Goal: Task Accomplishment & Management: Use online tool/utility

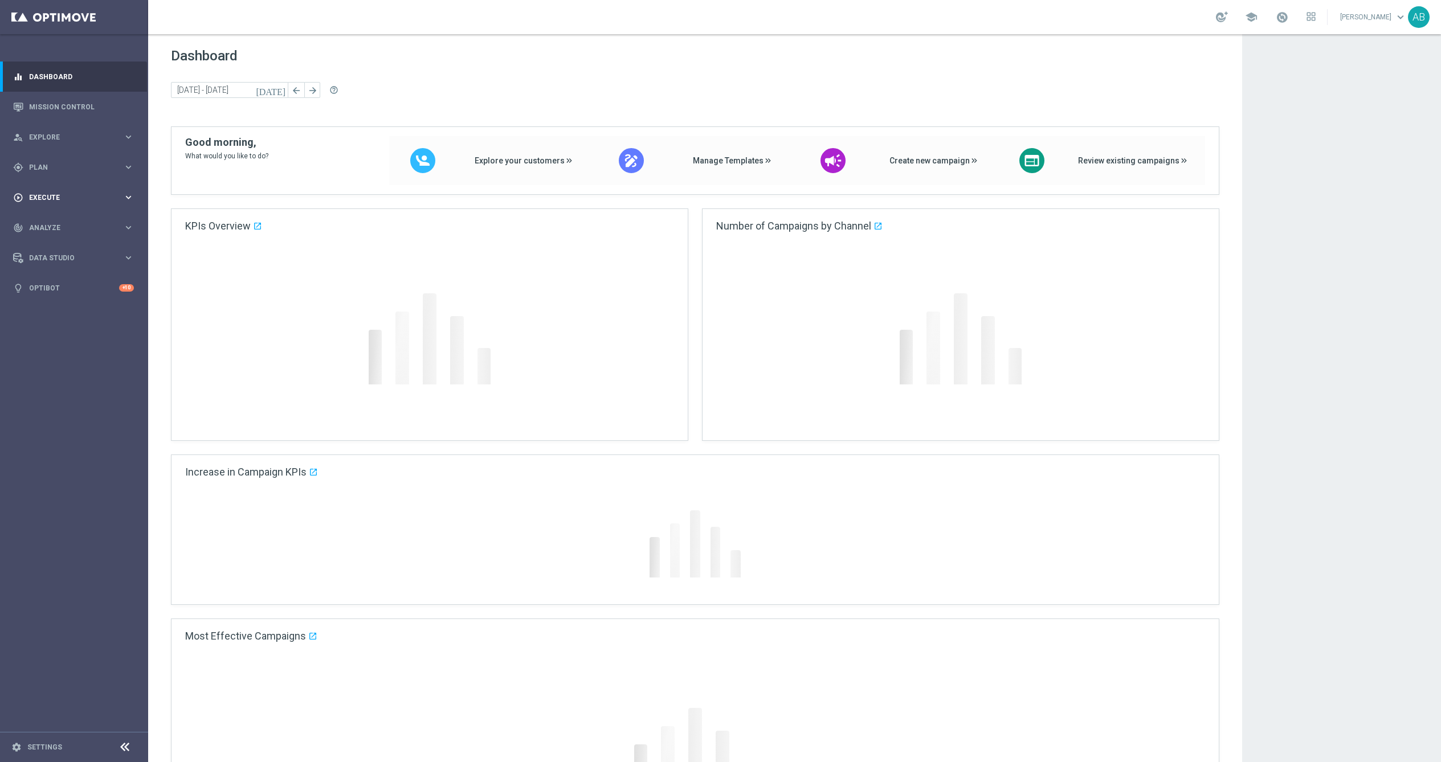
click at [65, 201] on div "play_circle_outline Execute" at bounding box center [68, 198] width 110 height 10
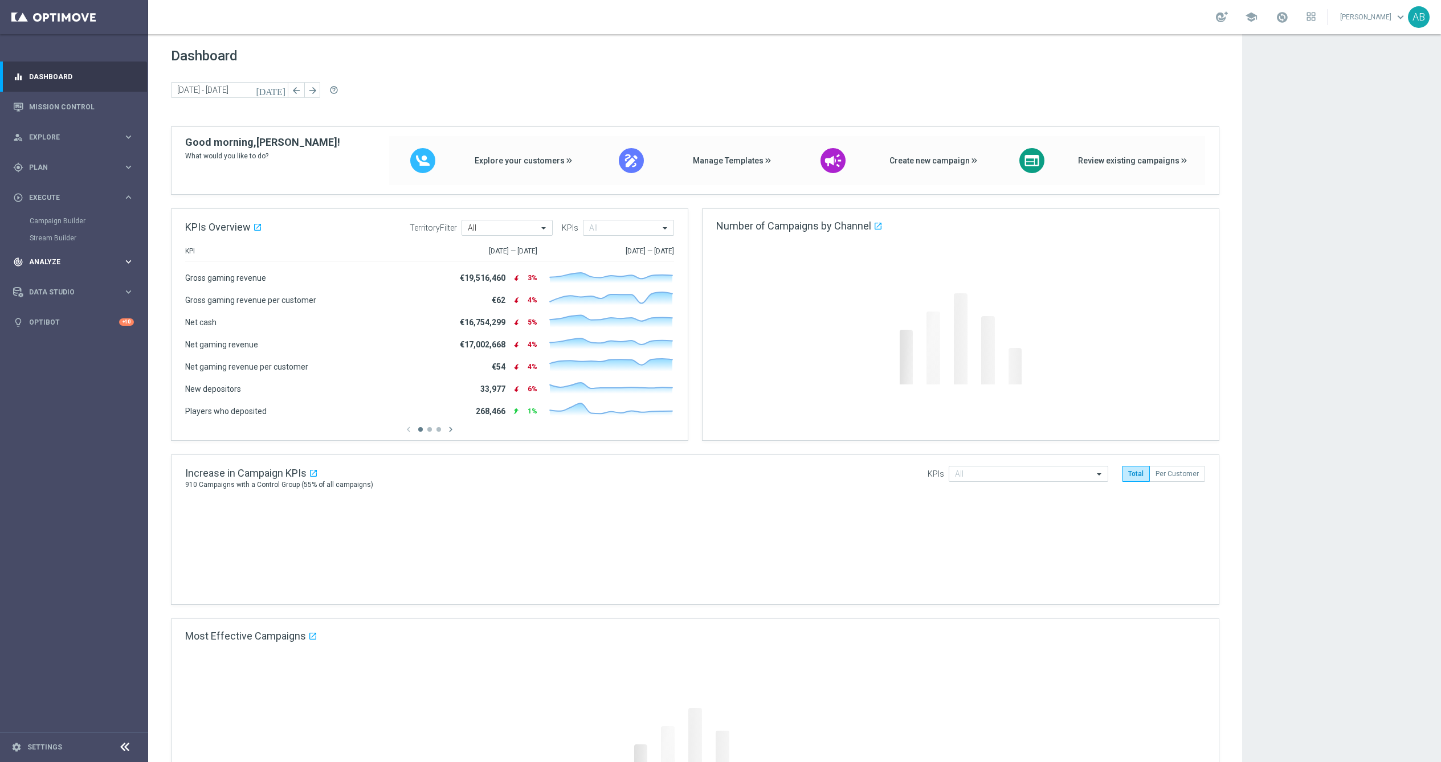
click at [64, 259] on span "Analyze" at bounding box center [76, 262] width 94 height 7
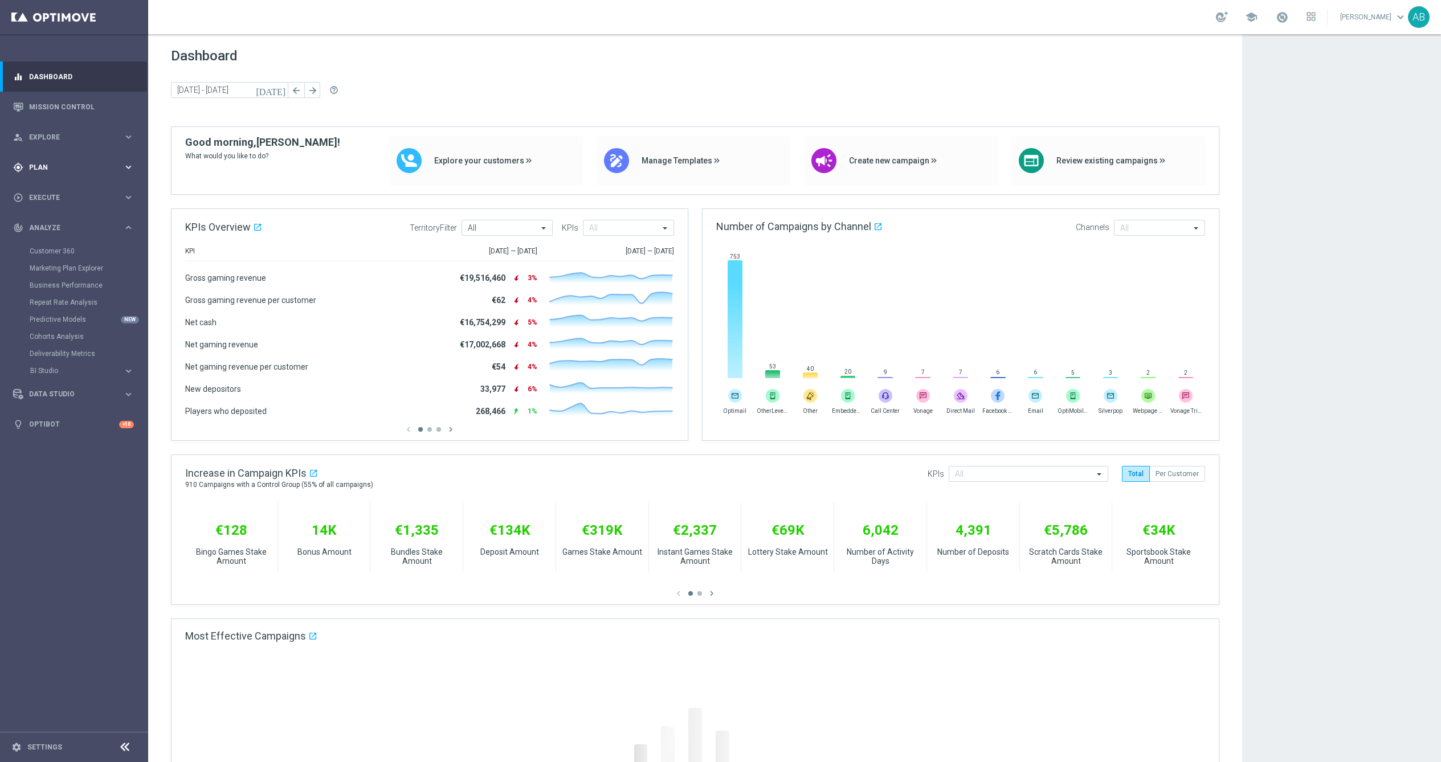
click at [60, 162] on div "gps_fixed Plan" at bounding box center [68, 167] width 110 height 10
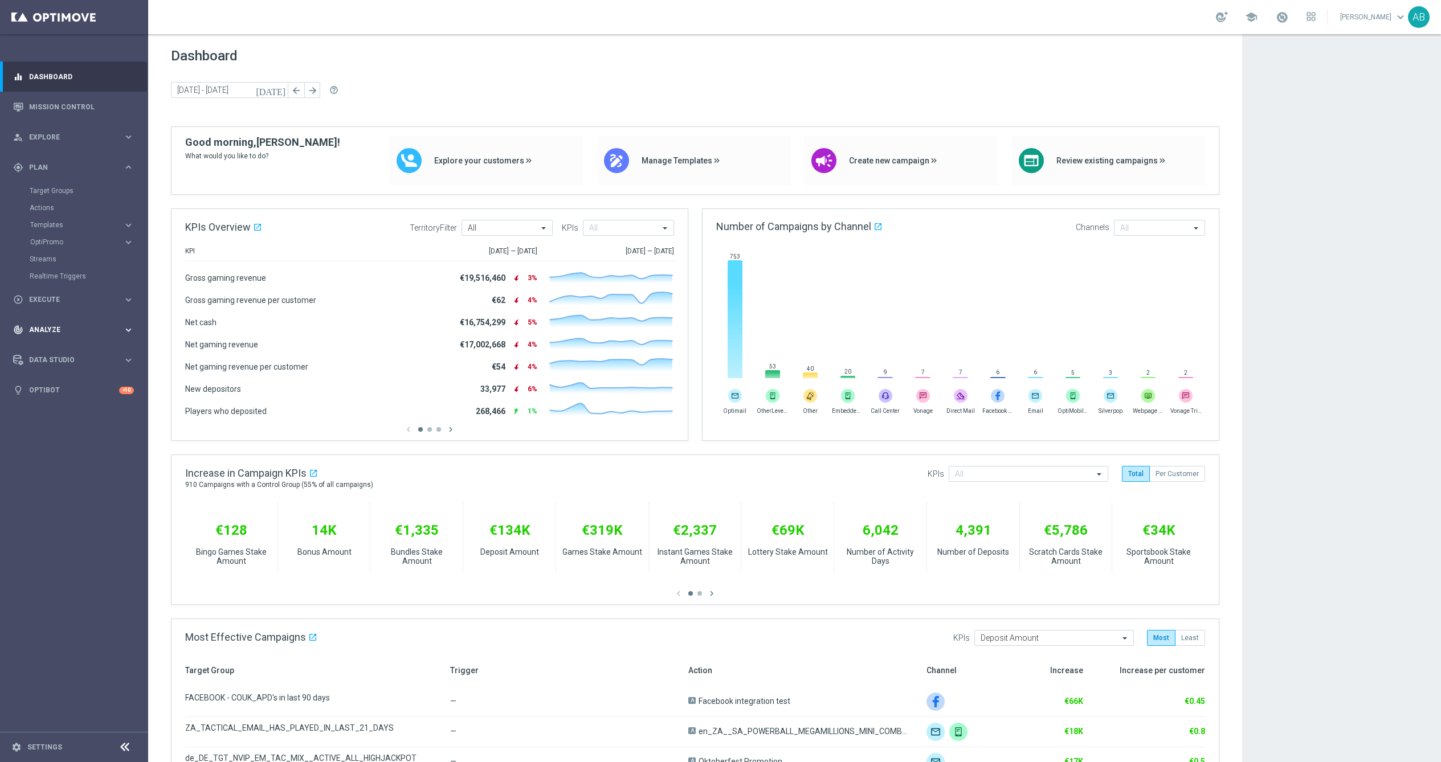
click at [52, 324] on div "track_changes Analyze keyboard_arrow_right" at bounding box center [73, 330] width 147 height 30
click at [56, 223] on div "track_changes Analyze" at bounding box center [68, 228] width 110 height 10
click at [36, 203] on div "play_circle_outline Execute keyboard_arrow_right" at bounding box center [73, 197] width 147 height 30
click at [46, 220] on link "Campaign Builder" at bounding box center [74, 221] width 89 height 9
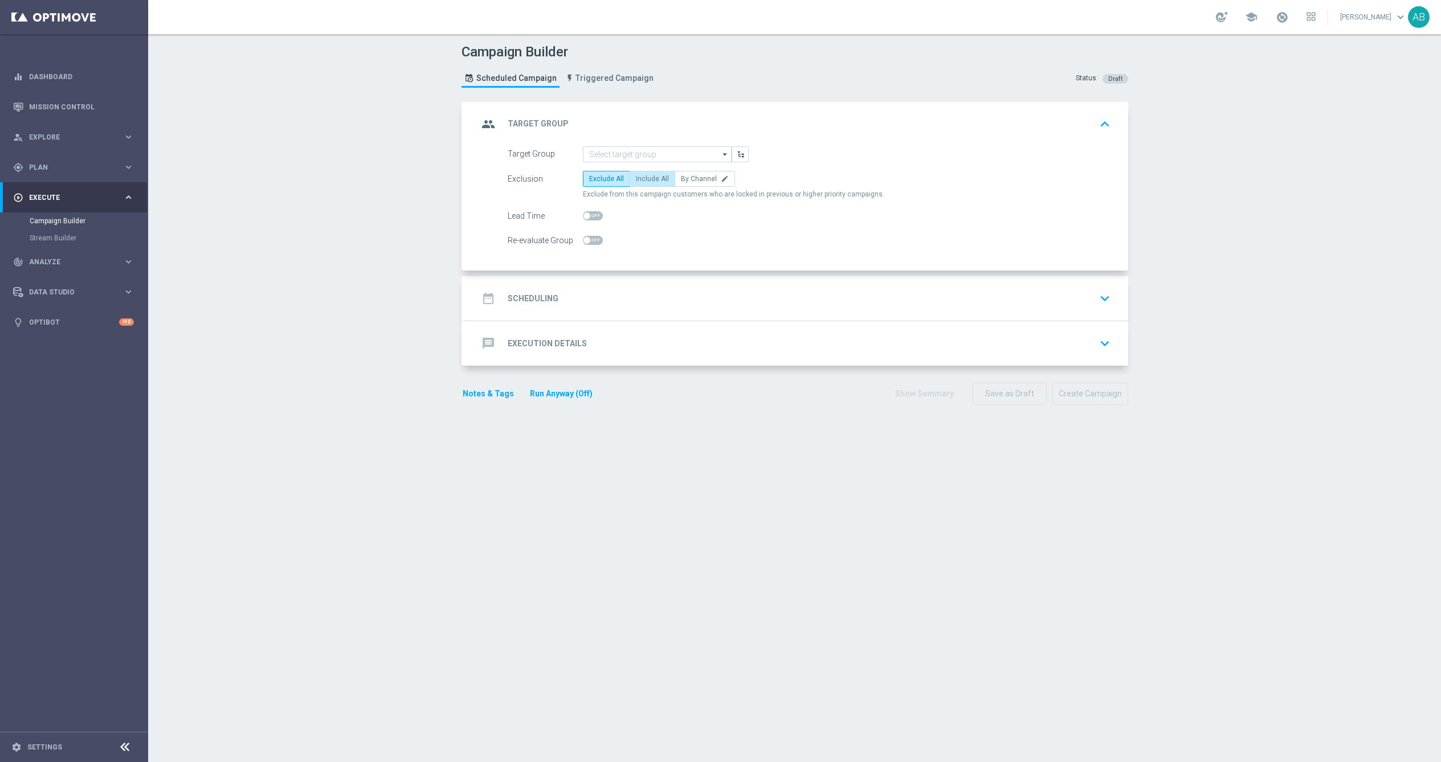
click at [647, 178] on span "Include All" at bounding box center [652, 179] width 33 height 8
click at [643, 178] on input "Include All" at bounding box center [639, 180] width 7 height 7
radio input "true"
click at [653, 161] on input at bounding box center [657, 154] width 149 height 16
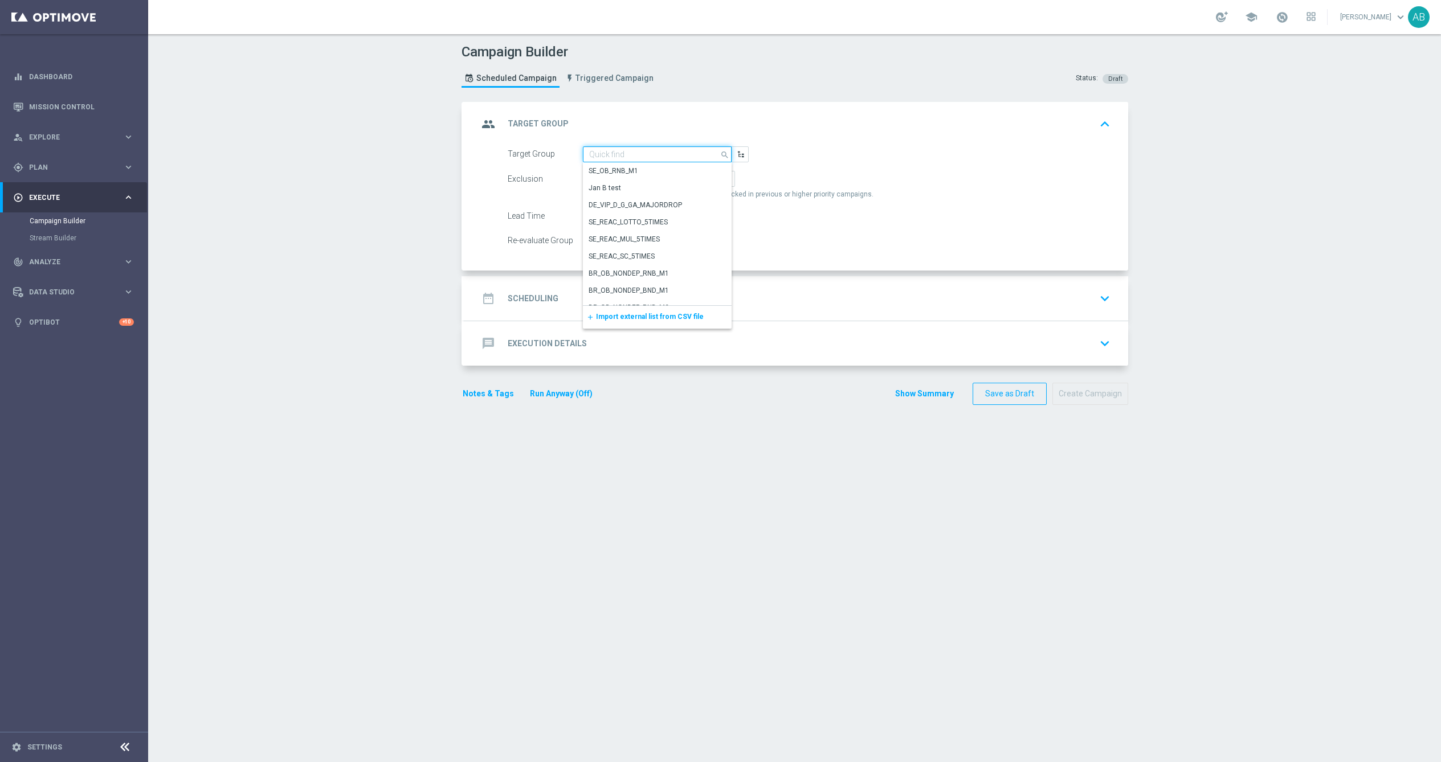
paste input "en_GB_ACQ_GOODLIFE_REBRANDED_NVIP_EMA_TAC_GM_300925"
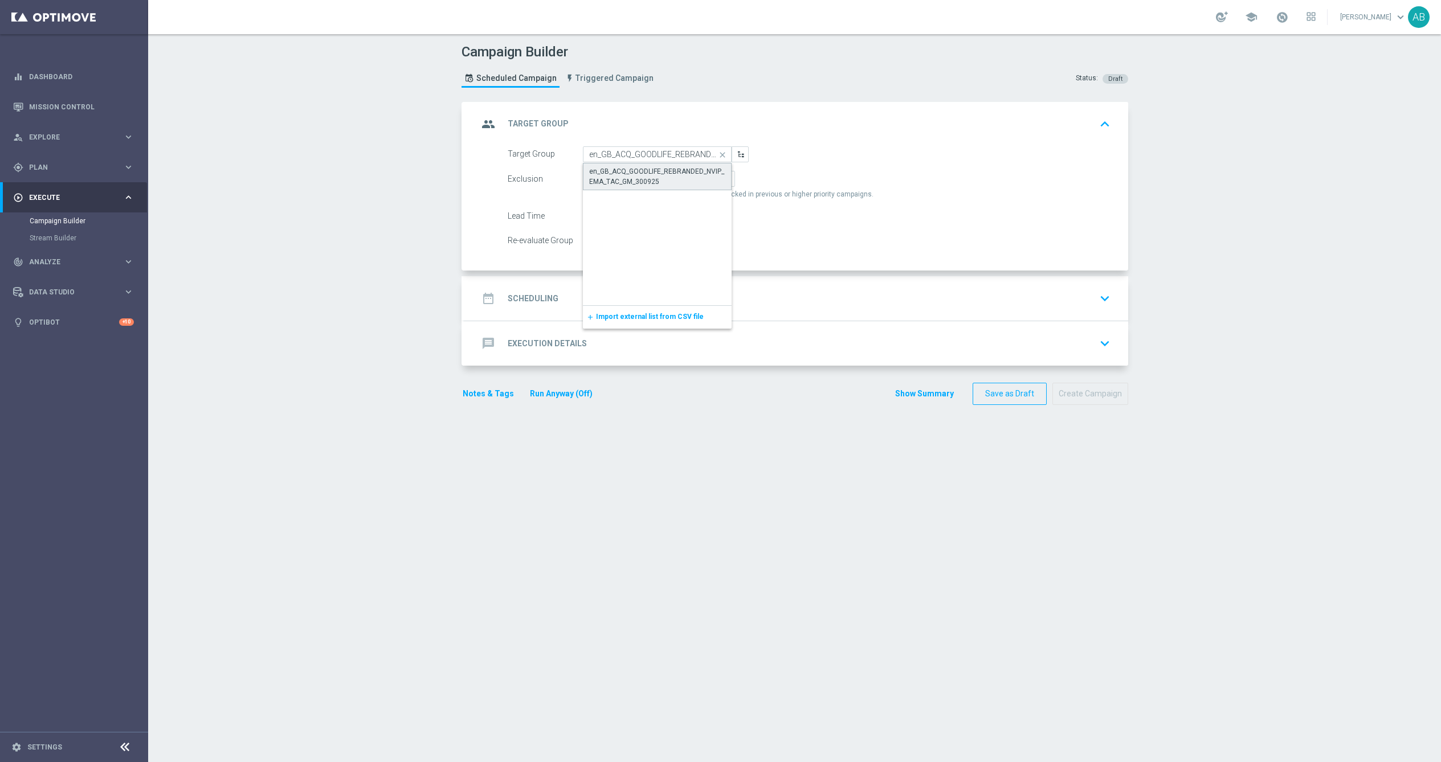
click at [649, 168] on div "en_GB_ACQ_GOODLIFE_REBRANDED_NVIP_EMA_TAC_GM_300925" at bounding box center [657, 176] width 137 height 21
type input "en_GB_ACQ_GOODLIFE_REBRANDED_NVIP_EMA_TAC_GM_300925"
click at [515, 309] on div "date_range Scheduling keyboard_arrow_down" at bounding box center [796, 299] width 636 height 22
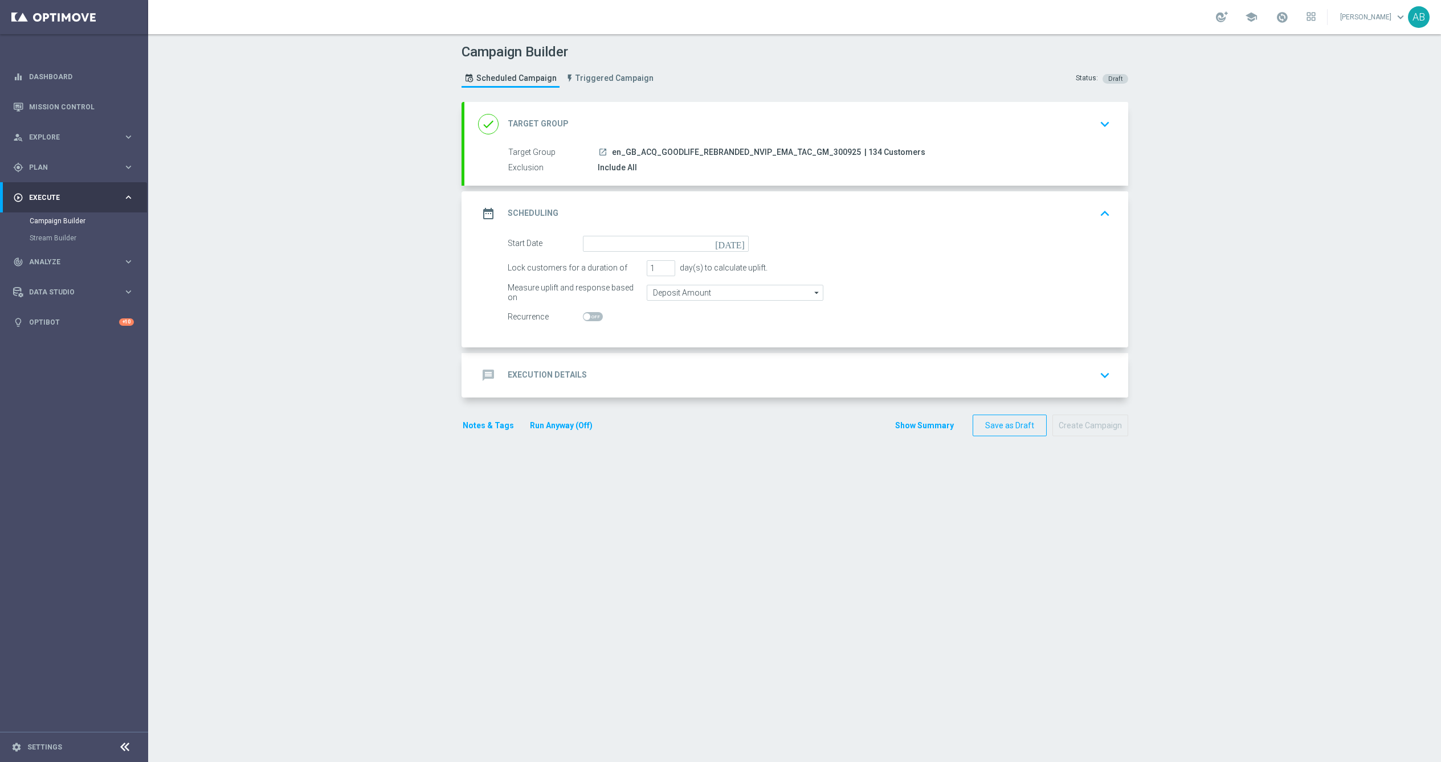
click at [737, 240] on icon "[DATE]" at bounding box center [732, 242] width 34 height 13
click at [647, 311] on span "1" at bounding box center [649, 308] width 18 height 18
type input "[DATE]"
click at [552, 378] on h2 "Execution Details" at bounding box center [547, 375] width 79 height 11
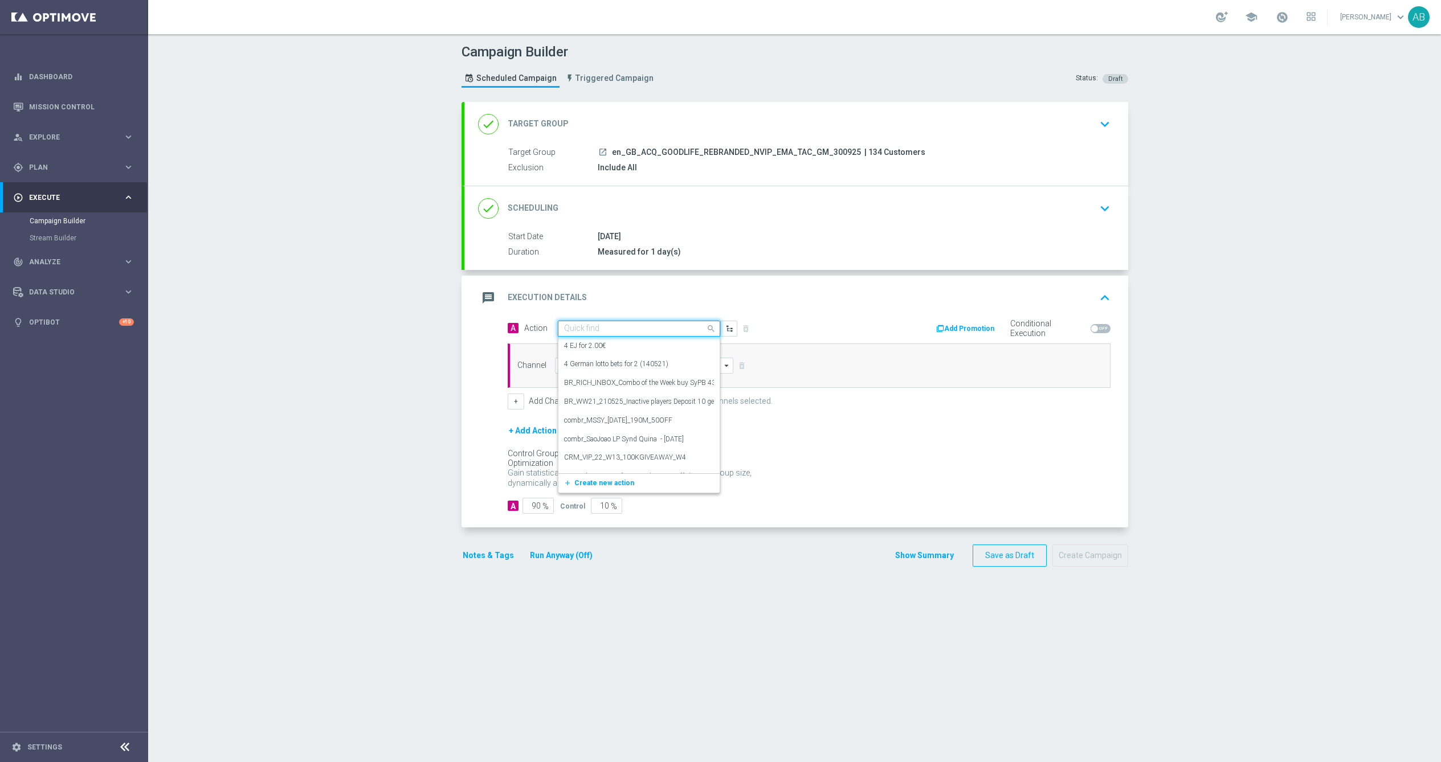
click at [594, 334] on input "text" at bounding box center [627, 329] width 127 height 10
paste input "en_GB_ACQ_GOODLIFE_REBRANDED_NVIP_EMA_TAC_GM"
type input "en_GB_ACQ_GOODLIFE_REBRANDED_NVIP_EMA_TAC_GM"
click at [596, 350] on label "en_GB_ACQ_GOODLIFE_REBRANDED_NVIP_EMA_TAC_GM" at bounding box center [654, 349] width 181 height 10
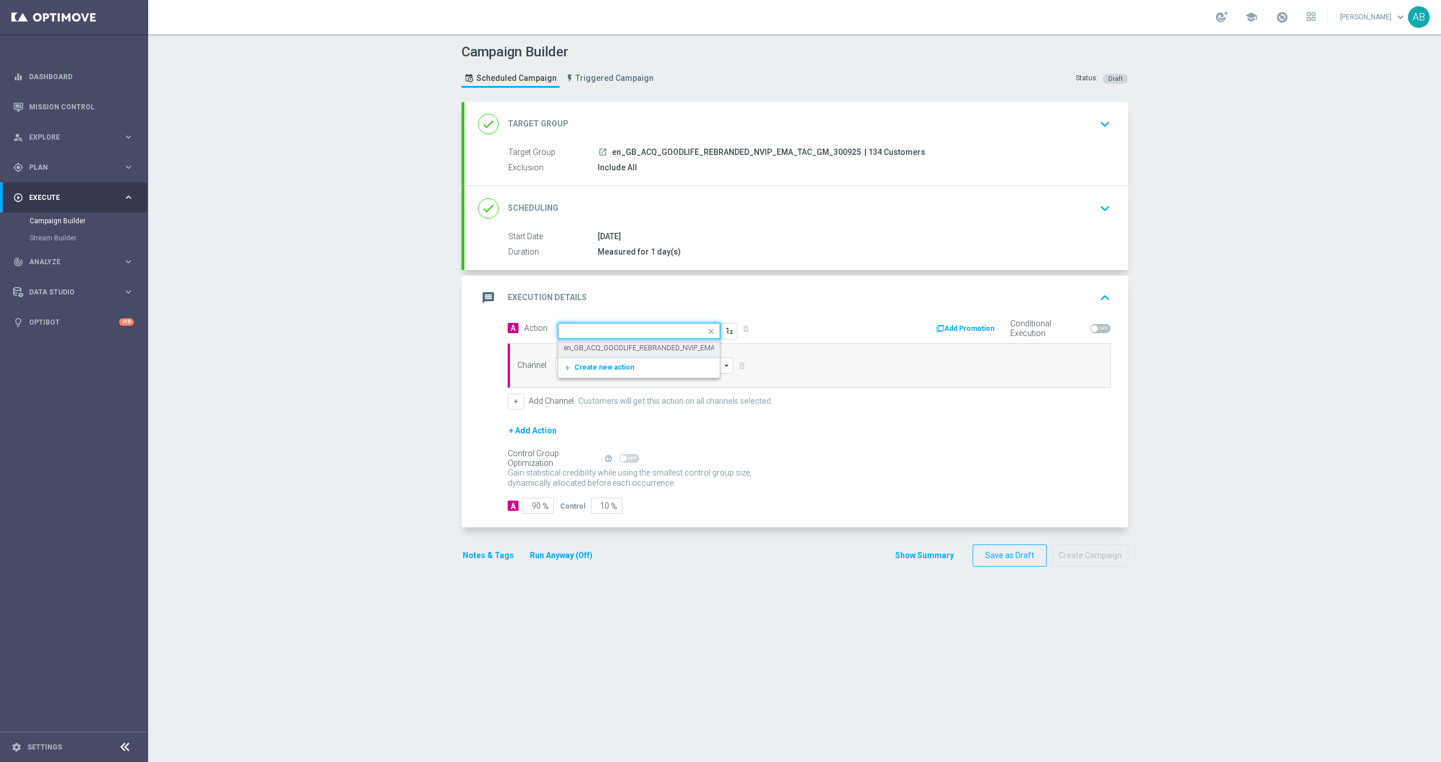
scroll to position [0, 0]
click at [591, 369] on input at bounding box center [644, 366] width 179 height 16
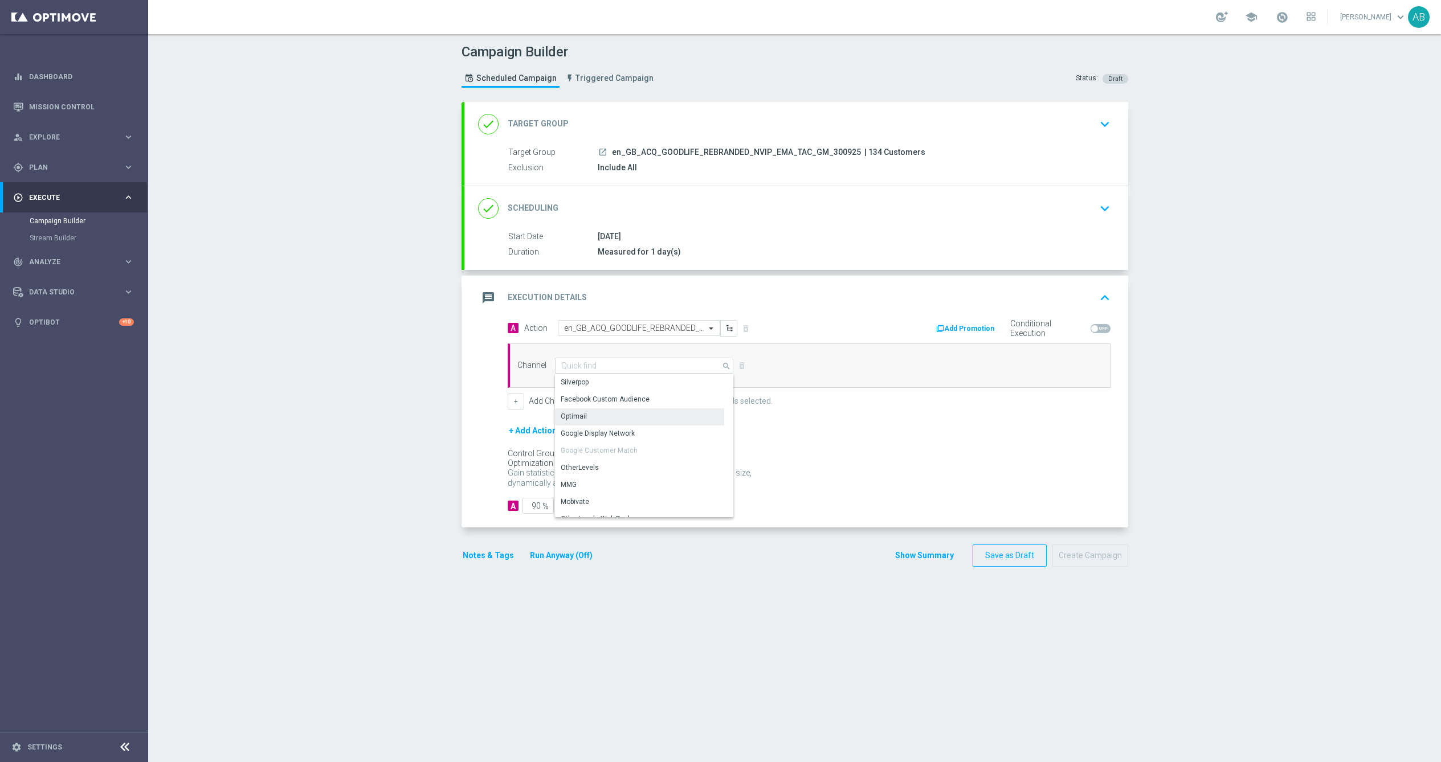
click at [586, 415] on div "Optimail" at bounding box center [639, 417] width 169 height 16
type input "Optimail"
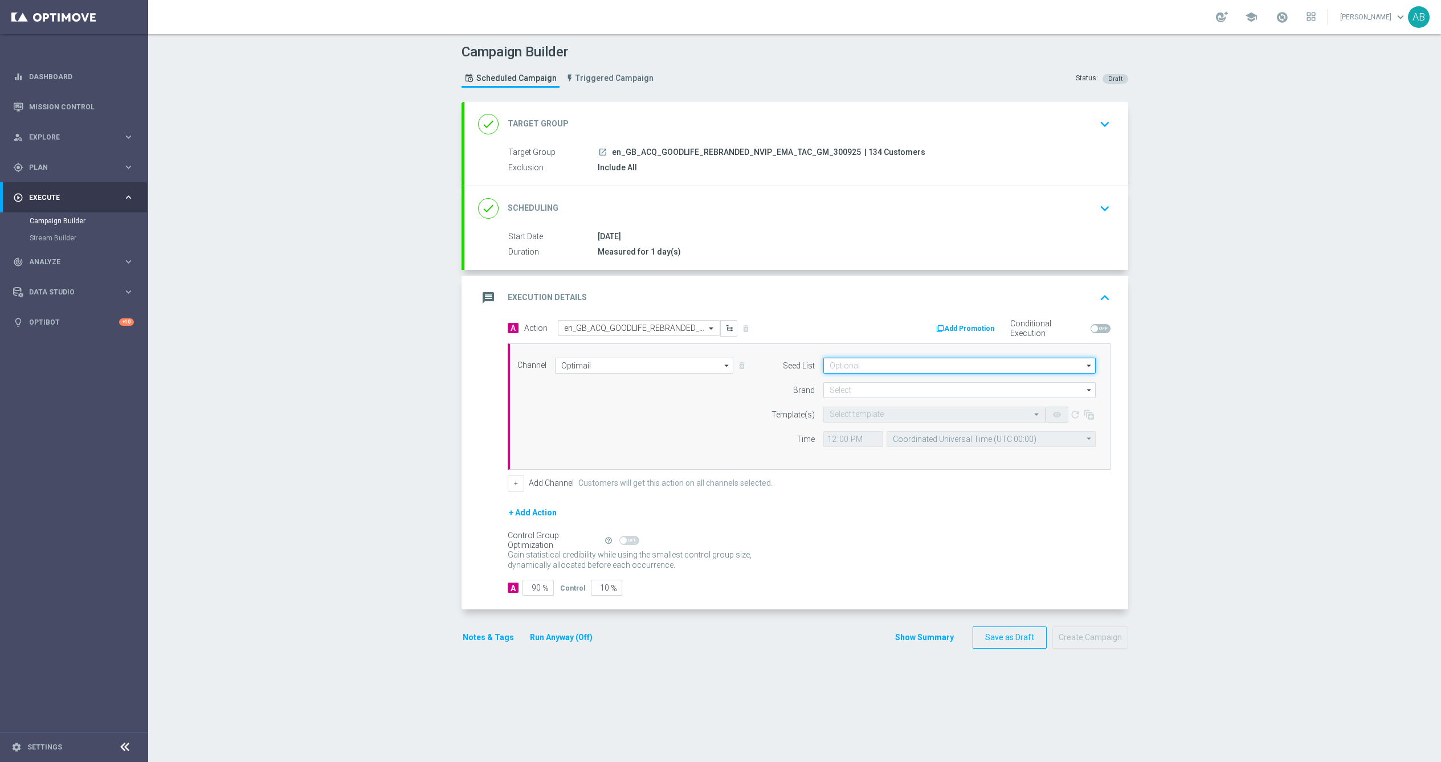
click at [868, 362] on input at bounding box center [959, 366] width 272 height 16
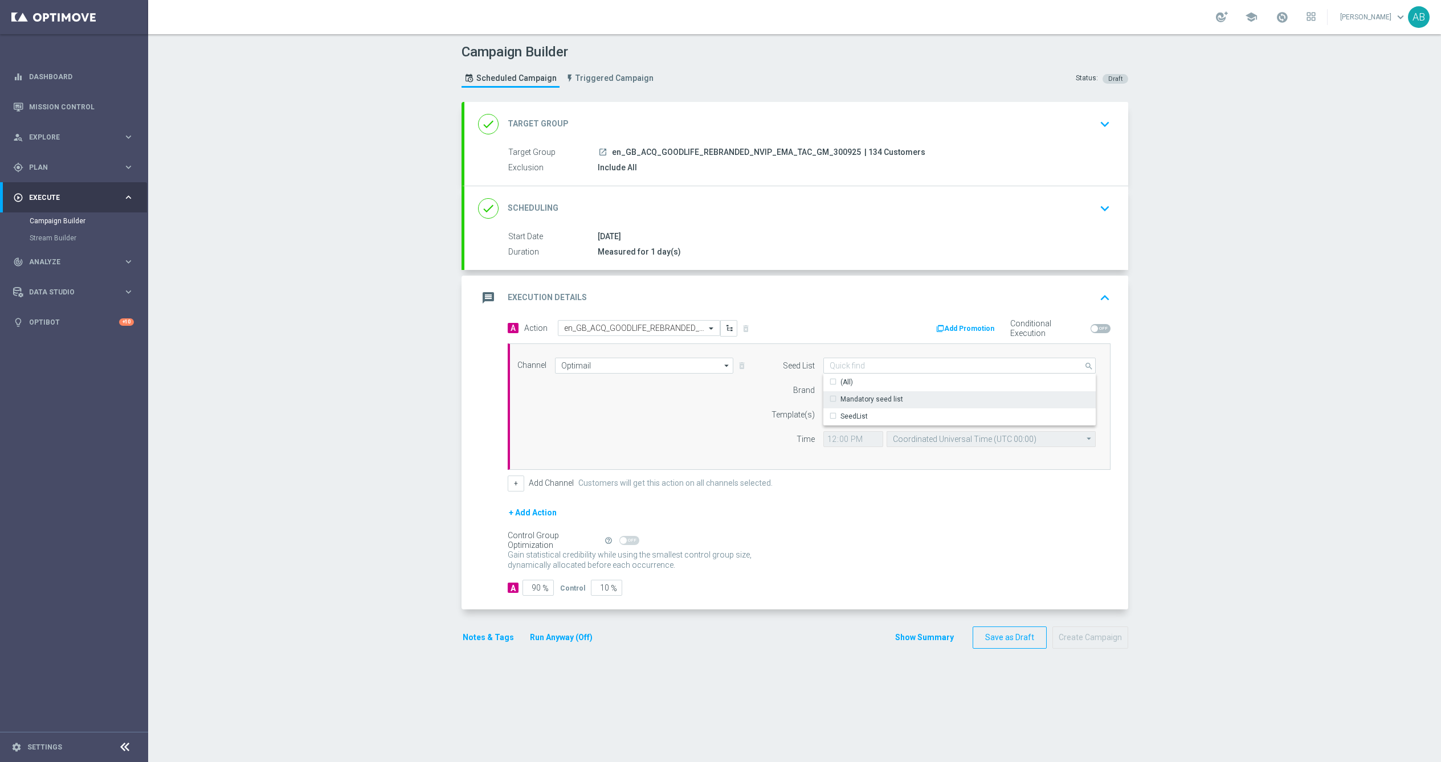
click at [863, 403] on div "Mandatory seed list" at bounding box center [871, 399] width 63 height 10
click at [748, 410] on div "Channel Optimail Optimail arrow_drop_down Show Selected 1 of 26 Silverpop" at bounding box center [807, 407] width 596 height 98
type input "Mandatory seed list"
click at [848, 395] on input at bounding box center [959, 390] width 272 height 16
click at [870, 421] on div "lottoland" at bounding box center [959, 424] width 273 height 16
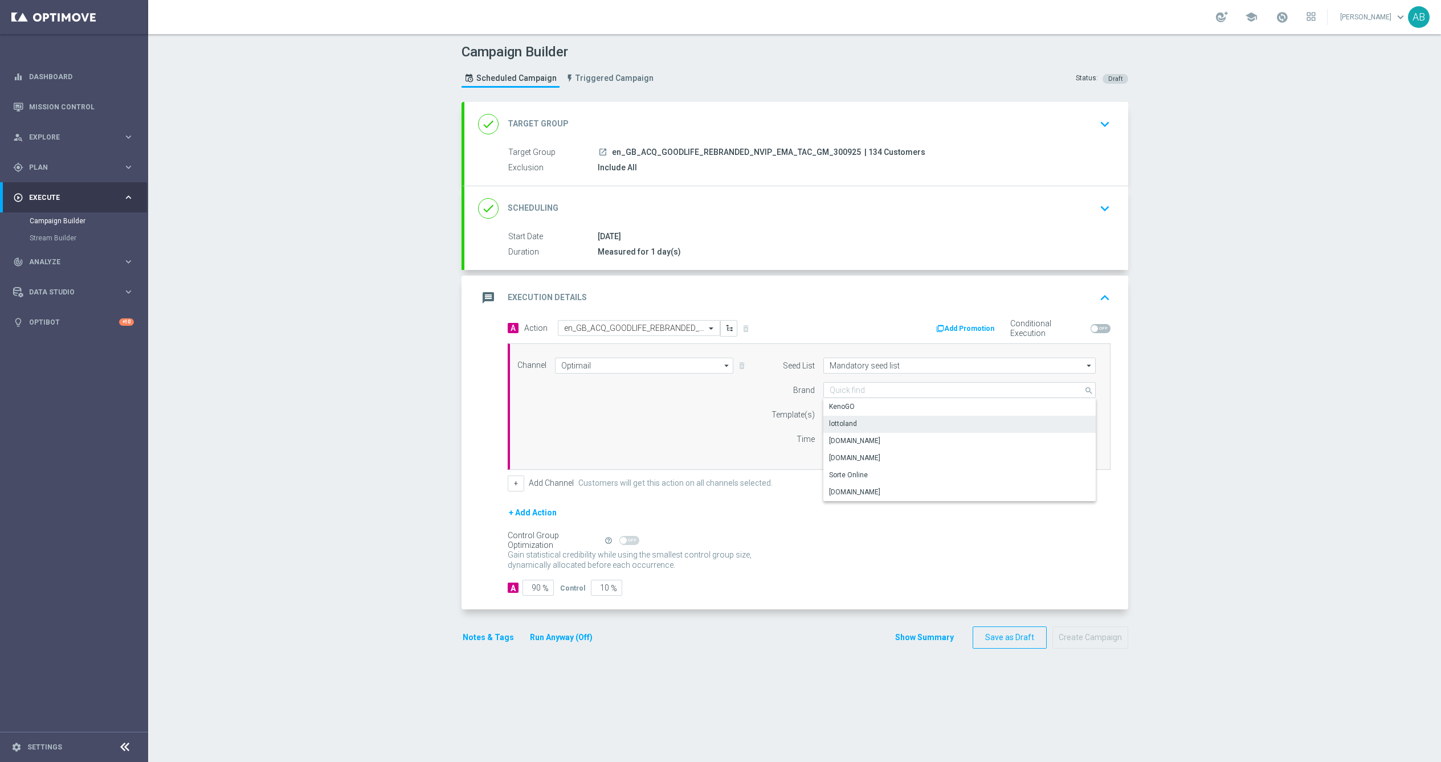
type input "lottoland"
click at [842, 418] on input "text" at bounding box center [923, 415] width 187 height 10
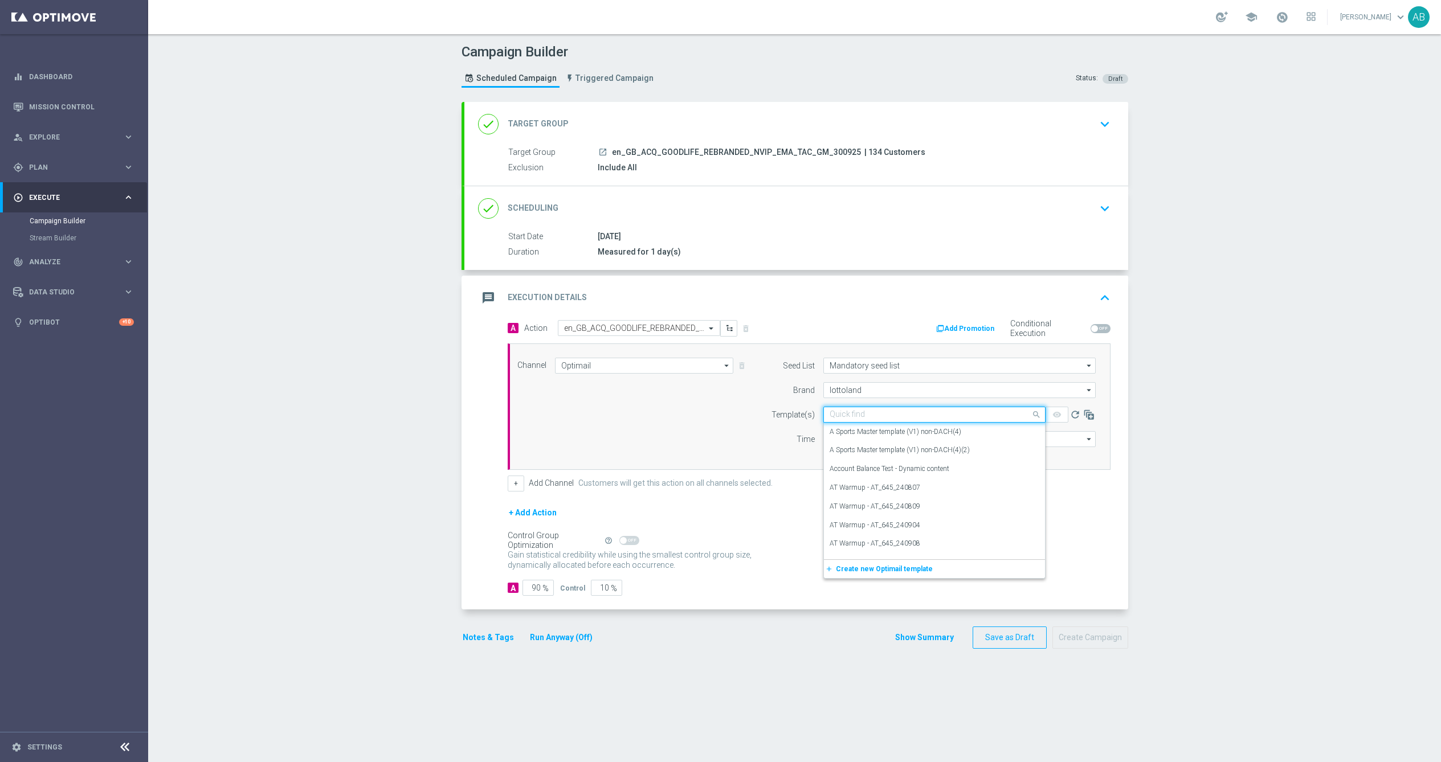
paste input "en_GB_ACQ_GOODLIFE_5_EXTRA_ENTRIES_NVIP_EMA_TAC_GM_V3"
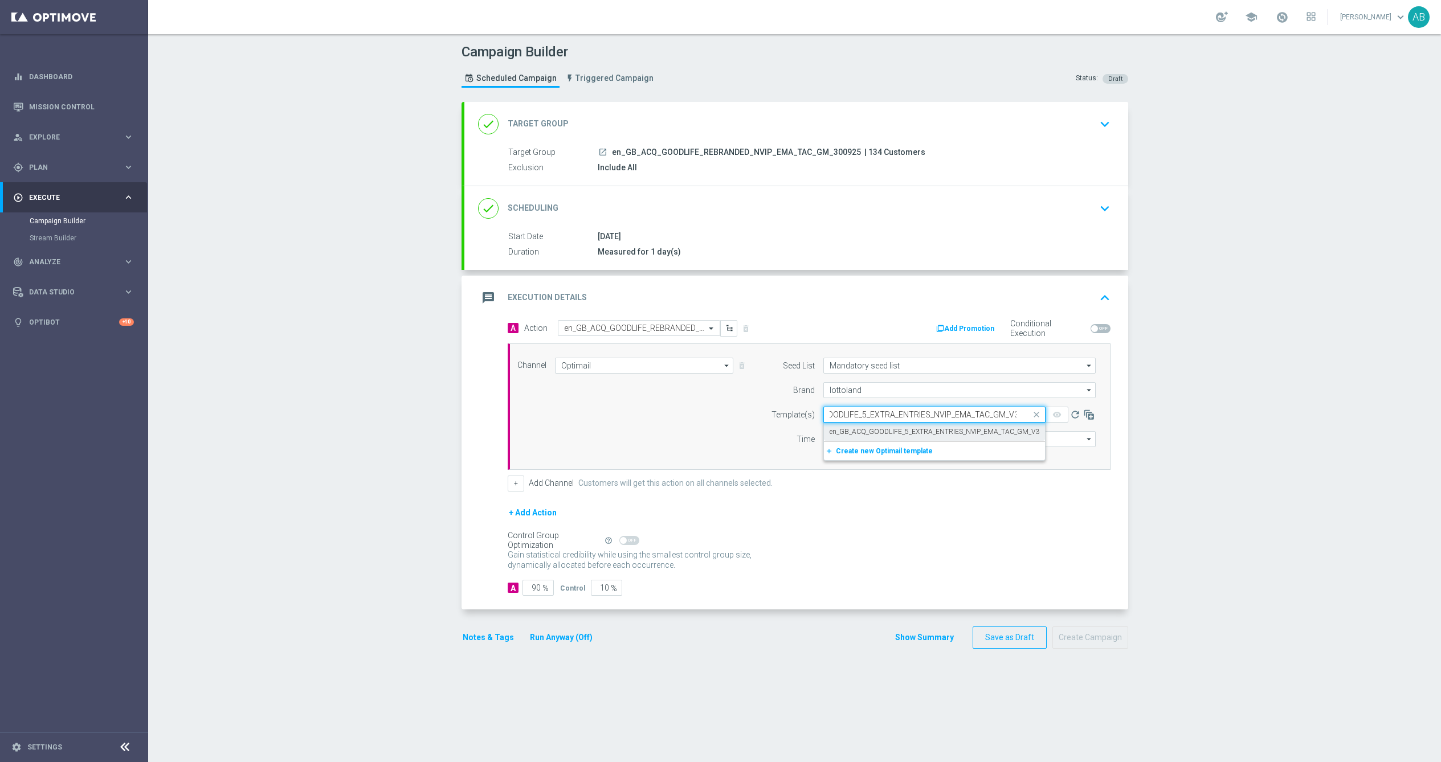
click at [889, 432] on label "en_GB_ACQ_GOODLIFE_5_EXTRA_ENTRIES_NVIP_EMA_TAC_GM_V3" at bounding box center [935, 432] width 210 height 10
type input "en_GB_ACQ_GOODLIFE_5_EXTRA_ENTRIES_NVIP_EMA_TAC_GM_V3"
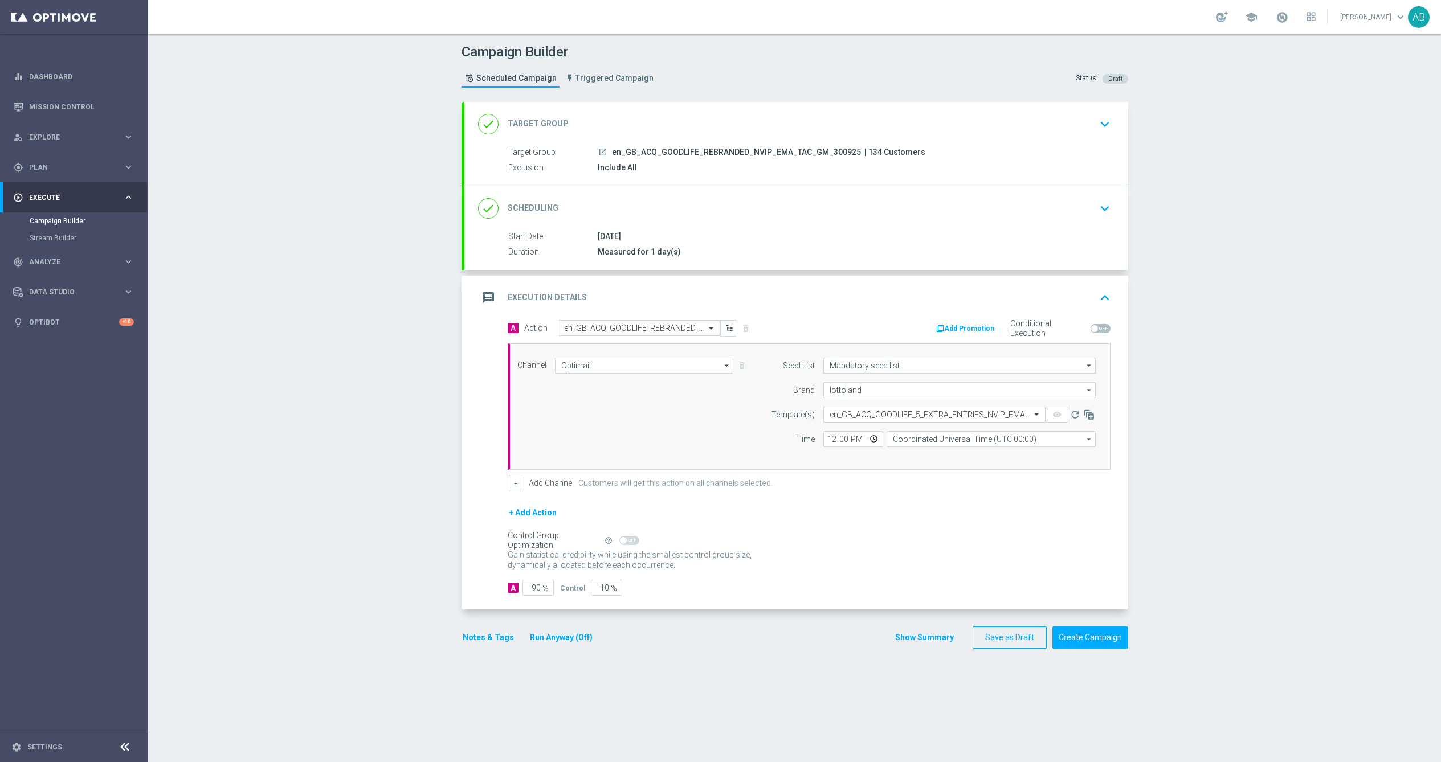
scroll to position [0, 0]
click at [836, 440] on input "12:00" at bounding box center [853, 439] width 60 height 16
type input "11:00"
click at [948, 442] on input "Coordinated Universal Time (UTC 00:00)" at bounding box center [991, 439] width 209 height 16
click at [923, 476] on div "United Kingdom Time (UTC +01:00)" at bounding box center [948, 473] width 111 height 10
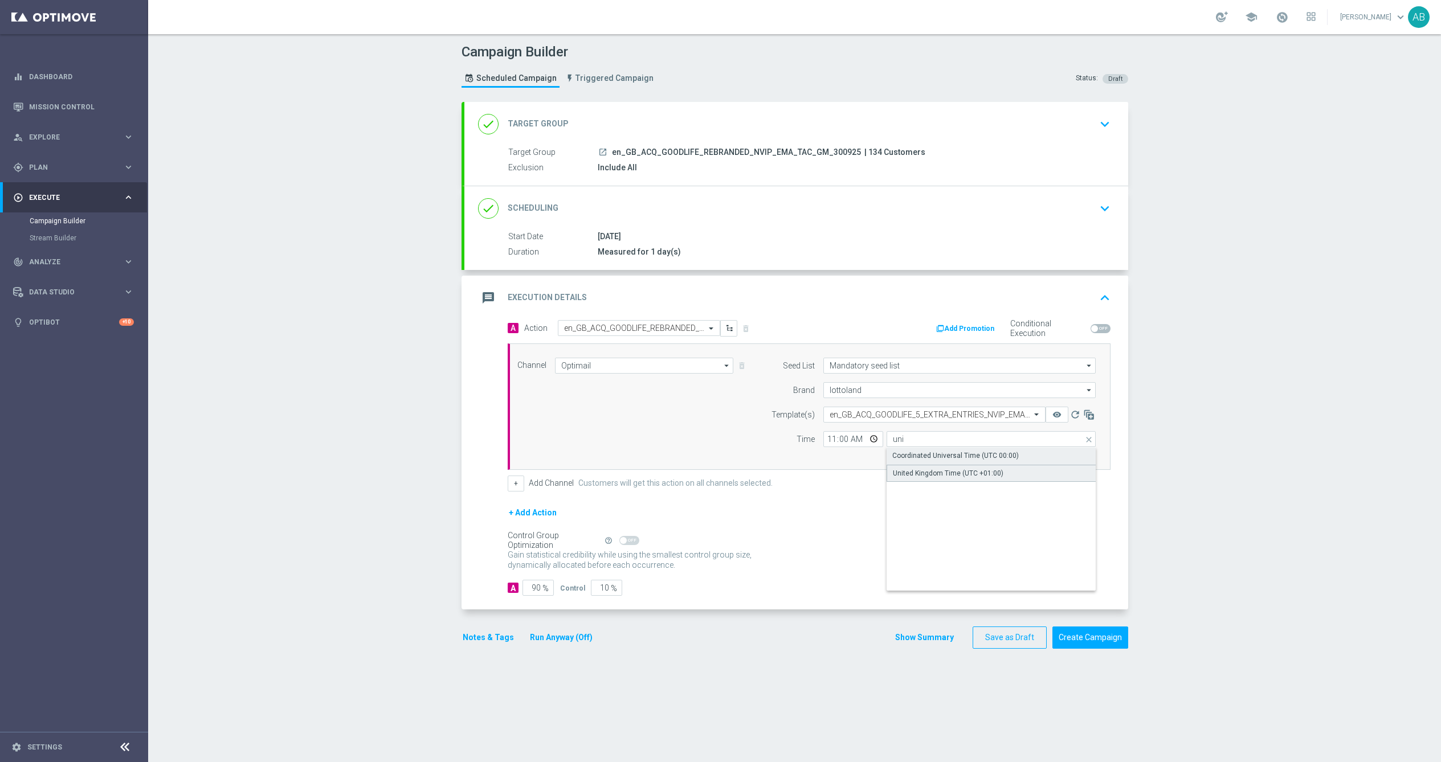
type input "United Kingdom Time (UTC +01:00)"
drag, startPoint x: 527, startPoint y: 589, endPoint x: 570, endPoint y: 589, distance: 43.3
click at [569, 589] on div "A 90 % Control 10 %" at bounding box center [809, 588] width 603 height 16
type input "1"
type input "99"
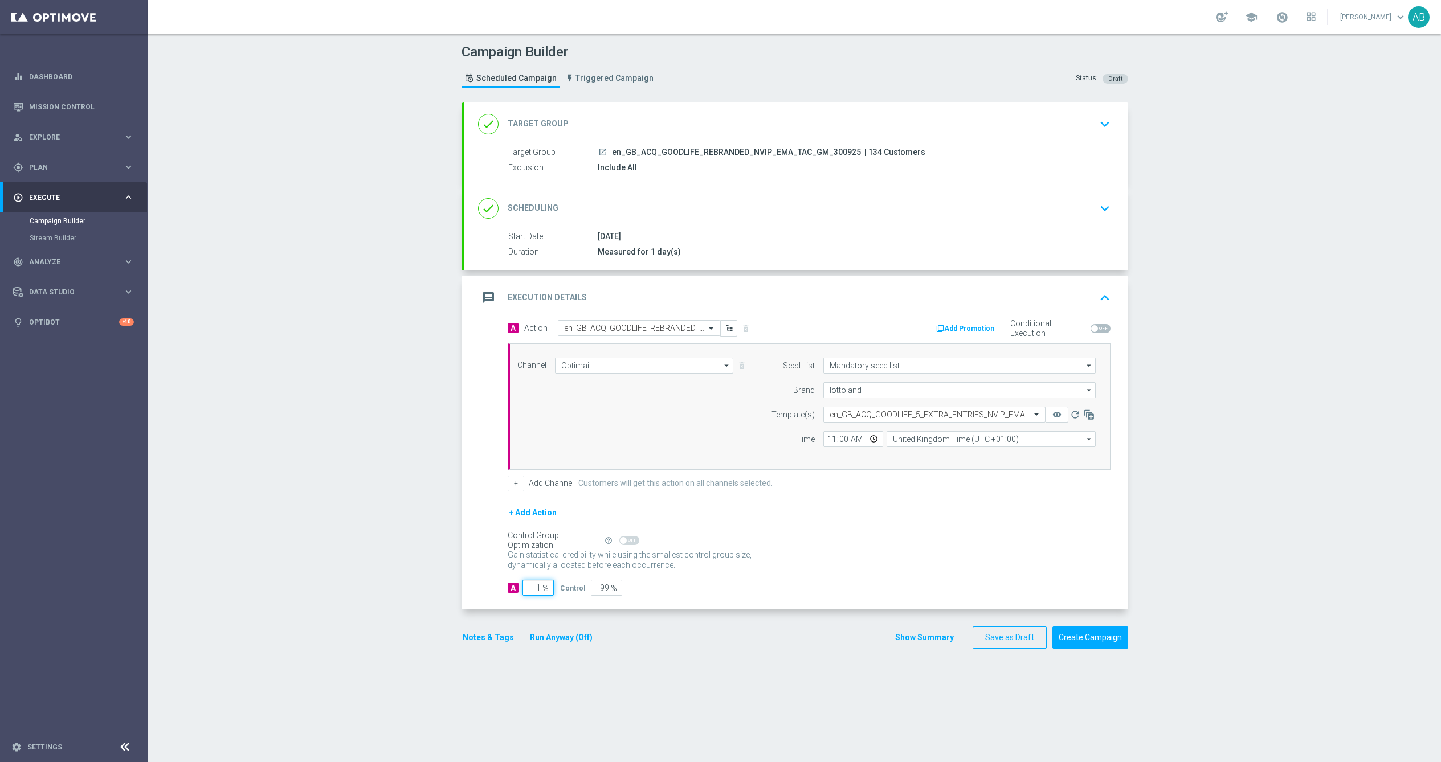
type input "10"
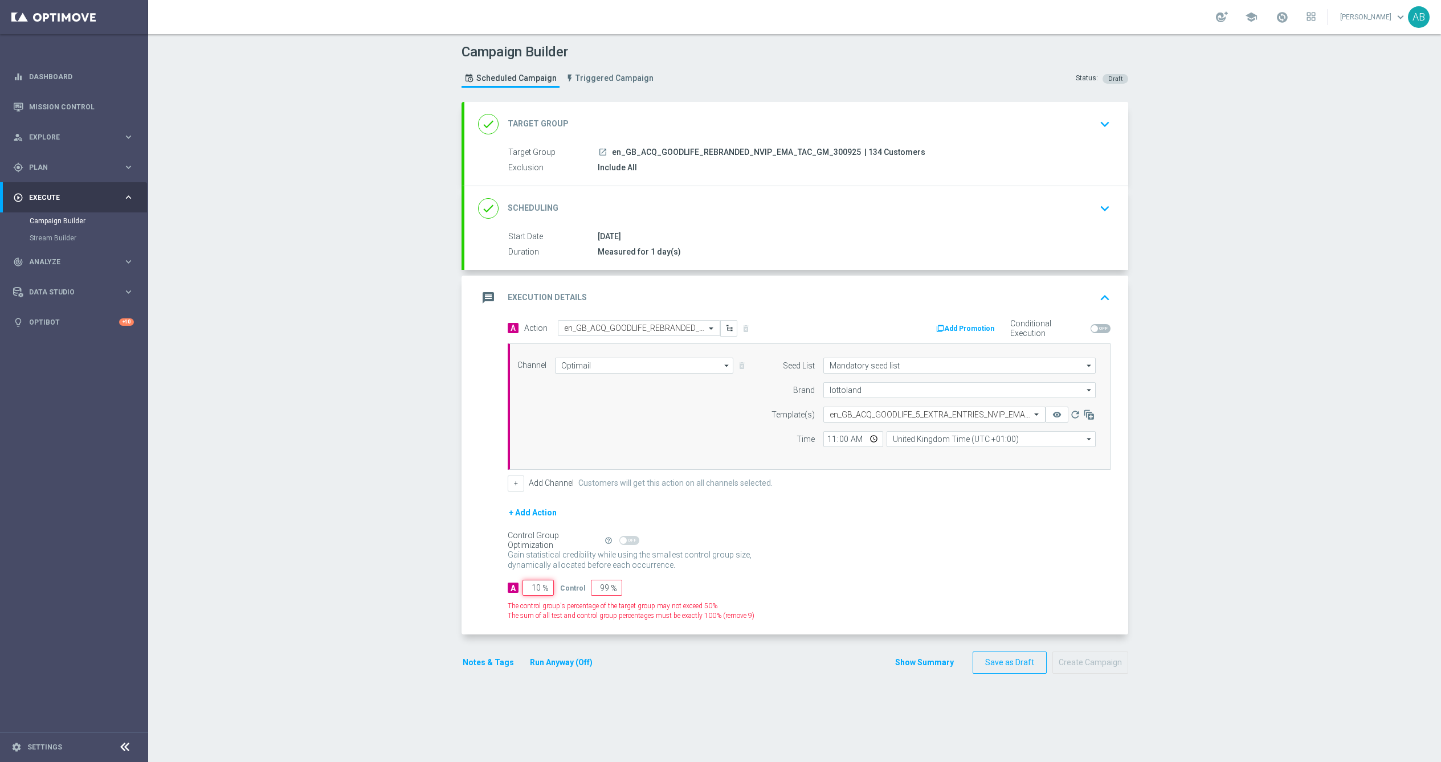
type input "90"
type input "100"
type input "0"
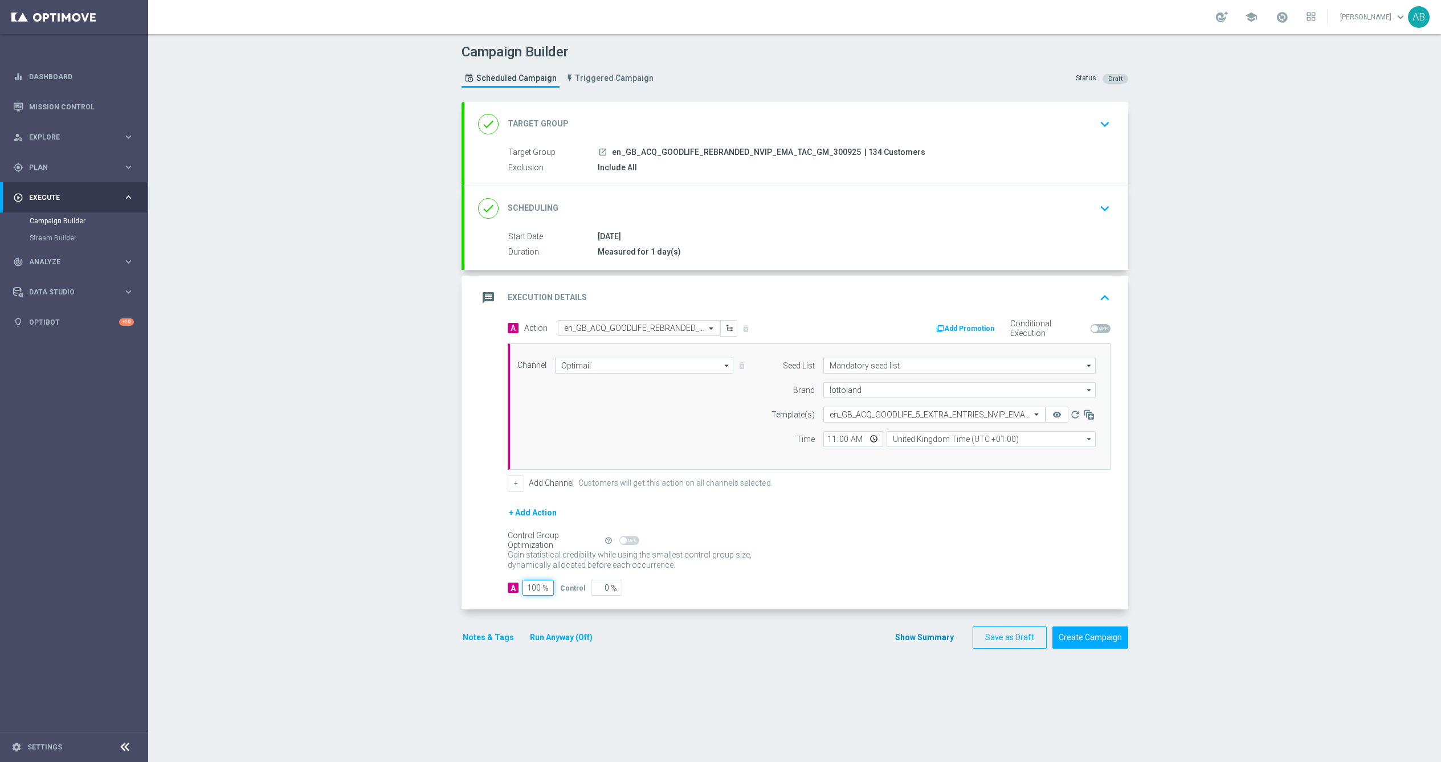
type input "100"
click at [943, 640] on button "Show Summary" at bounding box center [925, 637] width 60 height 13
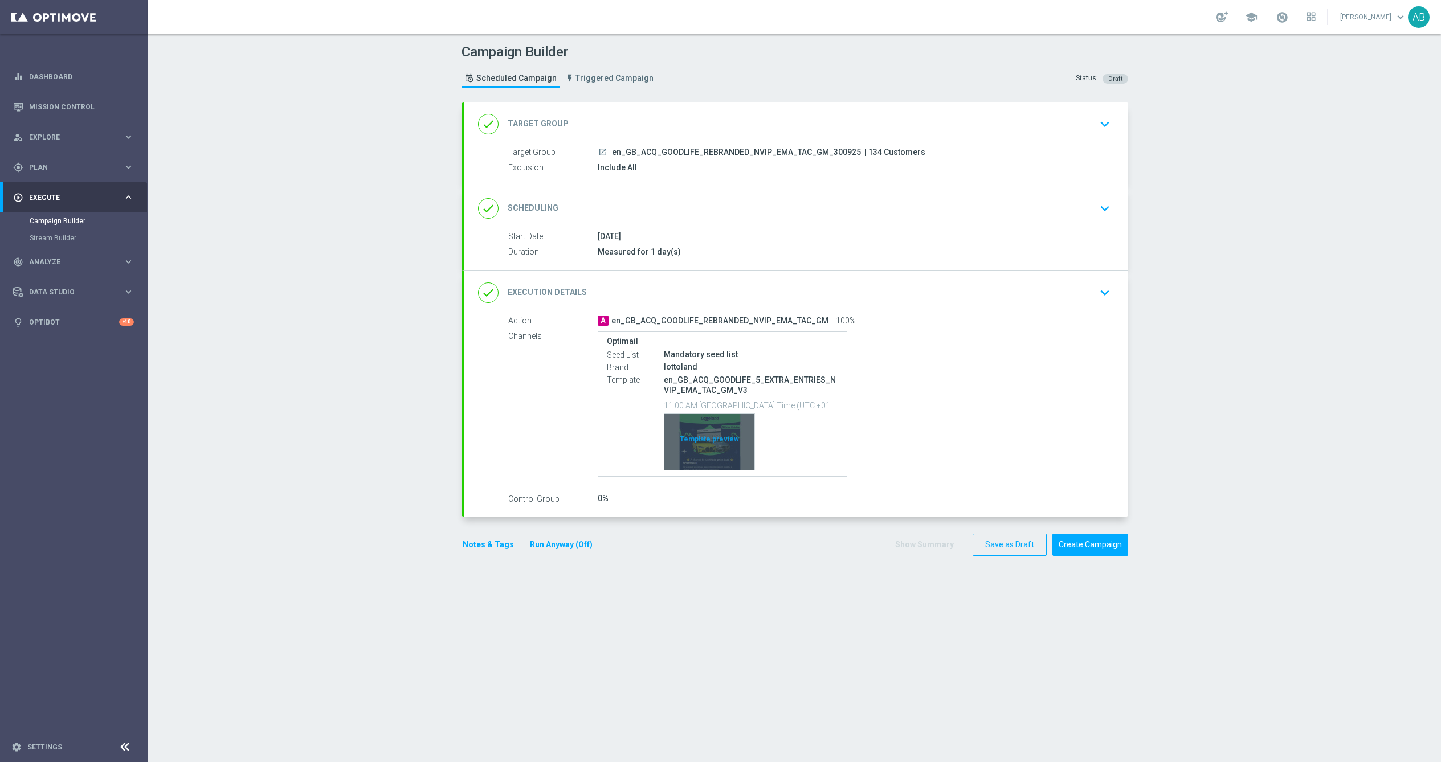
click at [726, 461] on div "Template preview" at bounding box center [709, 442] width 90 height 56
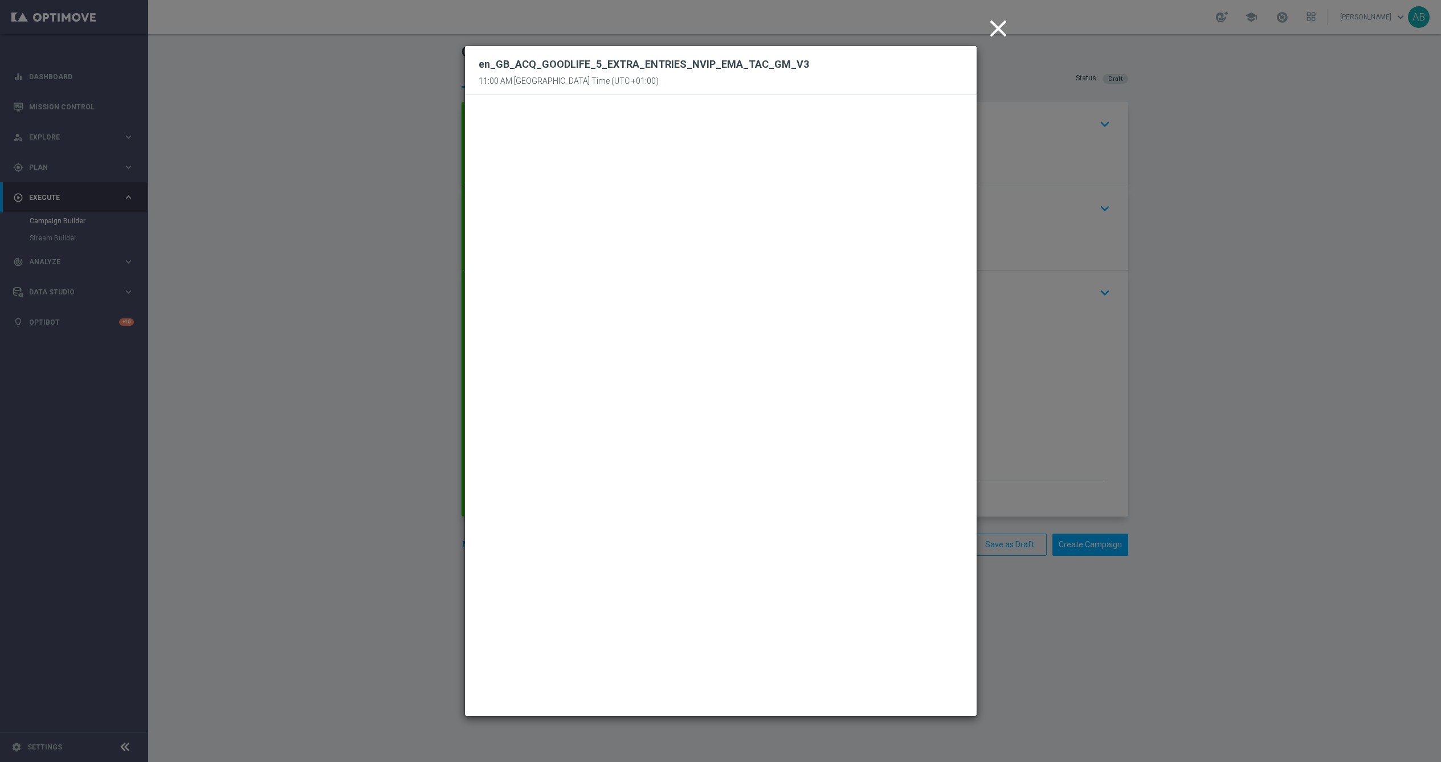
click at [997, 22] on icon "close" at bounding box center [998, 28] width 28 height 28
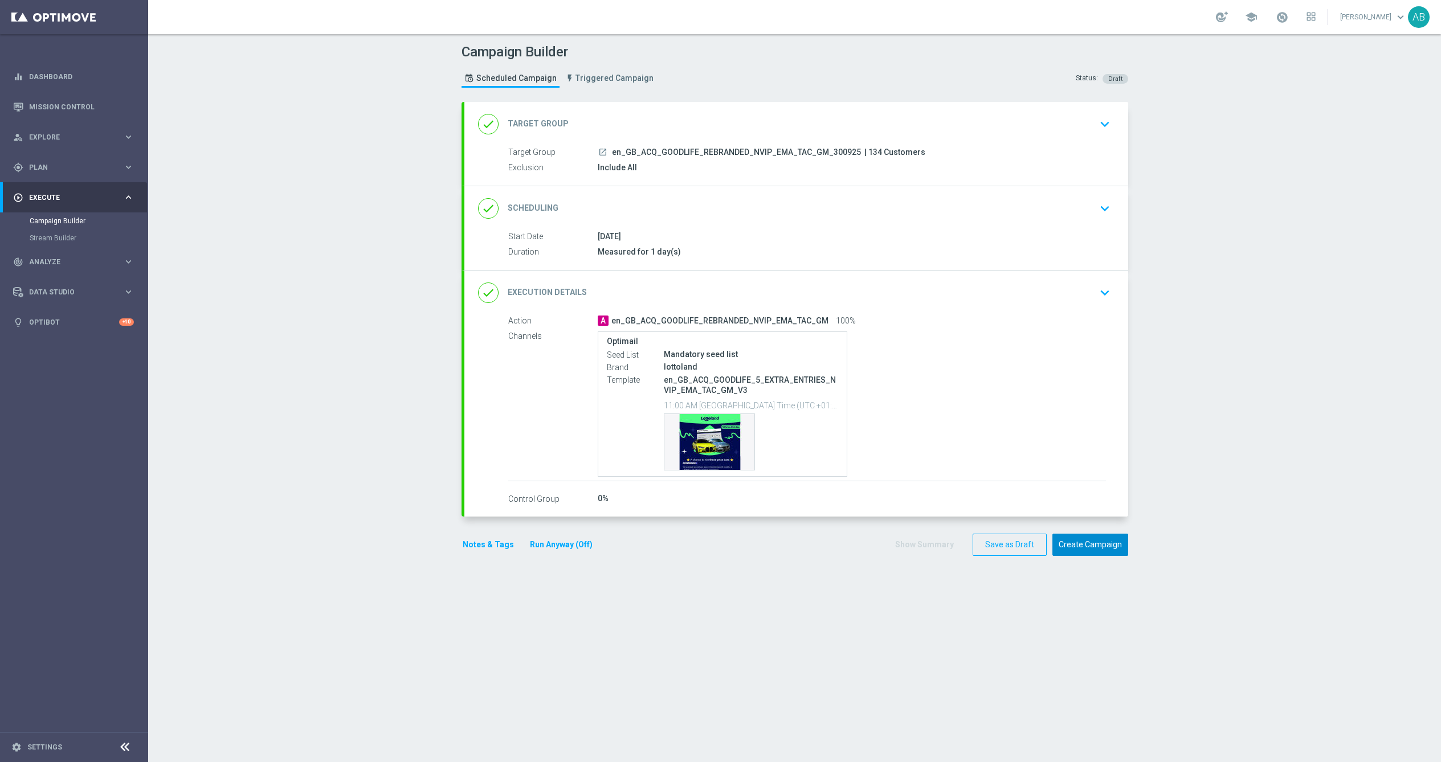
click at [1109, 539] on button "Create Campaign" at bounding box center [1090, 545] width 76 height 22
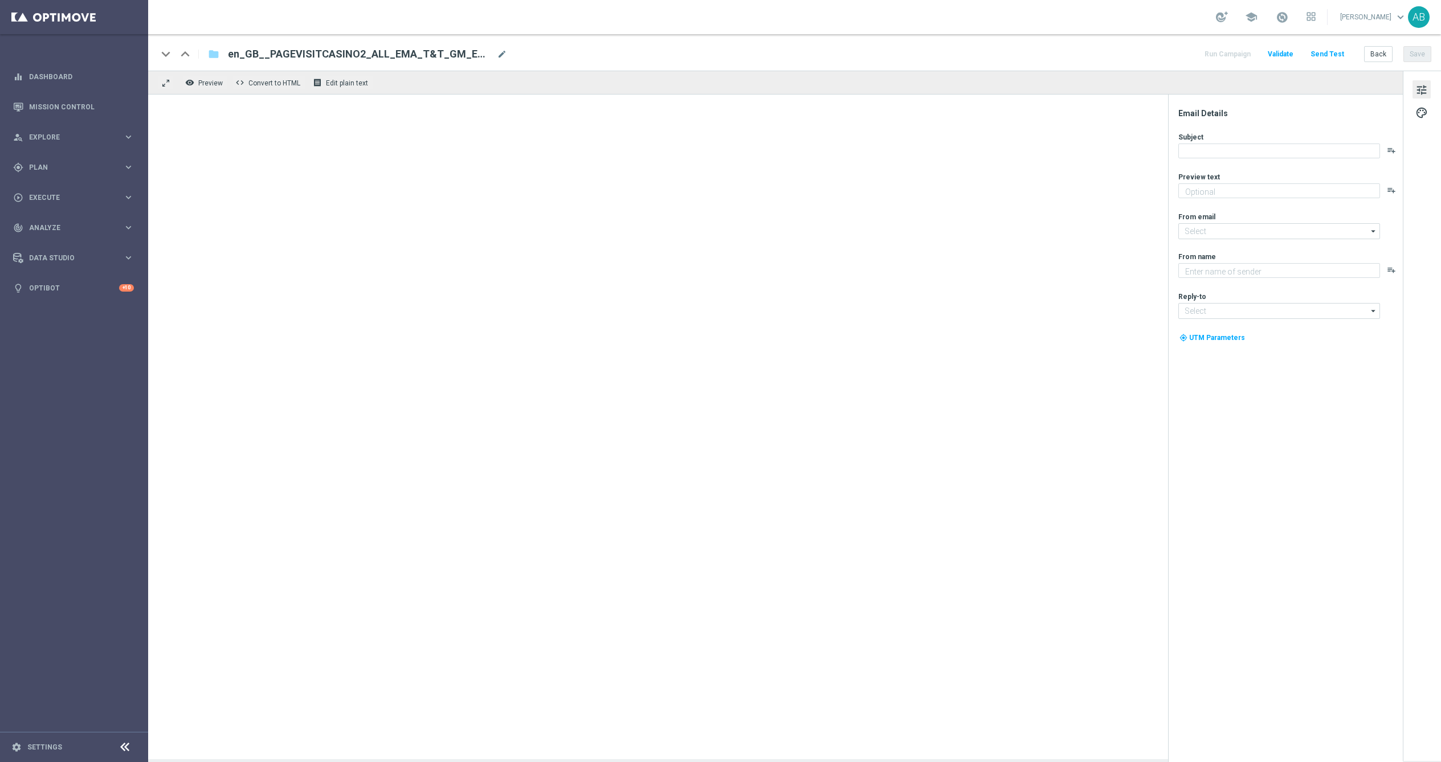
type textarea "You’ve visited [GEOGRAPHIC_DATA] – here’s what’s inside."
type textarea "Lottoland"
type input "mail@crm.lottoland.com"
type input "support@lottoland.co.uk"
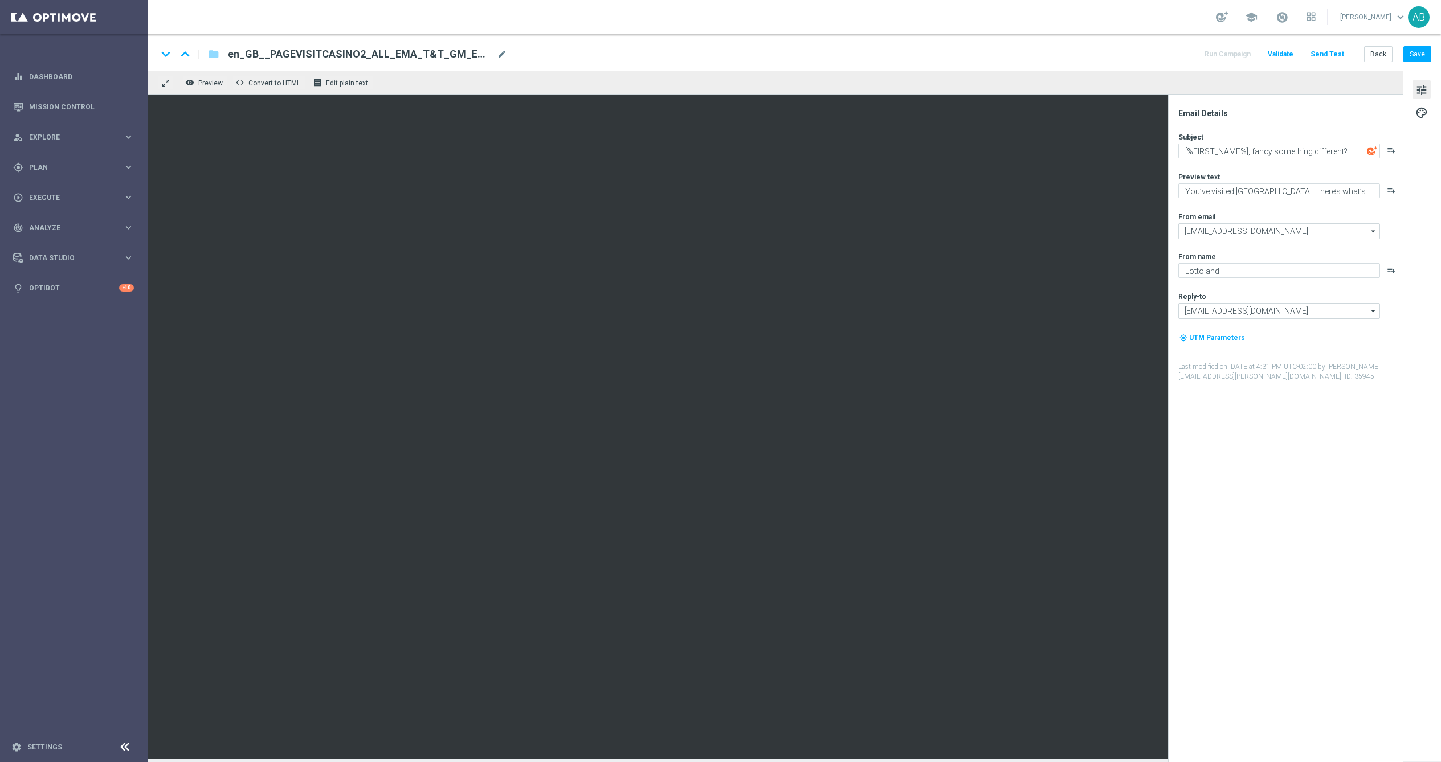
click at [361, 54] on span "en_GB__PAGEVISITCASINO2_ALL_EMA_T&T_GM_EMAIL1" at bounding box center [360, 54] width 264 height 14
click at [0, 0] on input "en_GB__PAGEVISITCASINO2_ALL_EMA_T&T_GM_EMAIL1" at bounding box center [0, 0] width 0 height 0
click at [361, 54] on input "en_GB__PAGEVISITCASINO2_ALL_EMA_T&T_GM_EMAIL1" at bounding box center [369, 54] width 283 height 15
click at [55, 170] on div "gps_fixed Plan" at bounding box center [68, 167] width 110 height 10
click at [47, 287] on div "play_circle_outline Execute keyboard_arrow_right" at bounding box center [73, 300] width 147 height 30
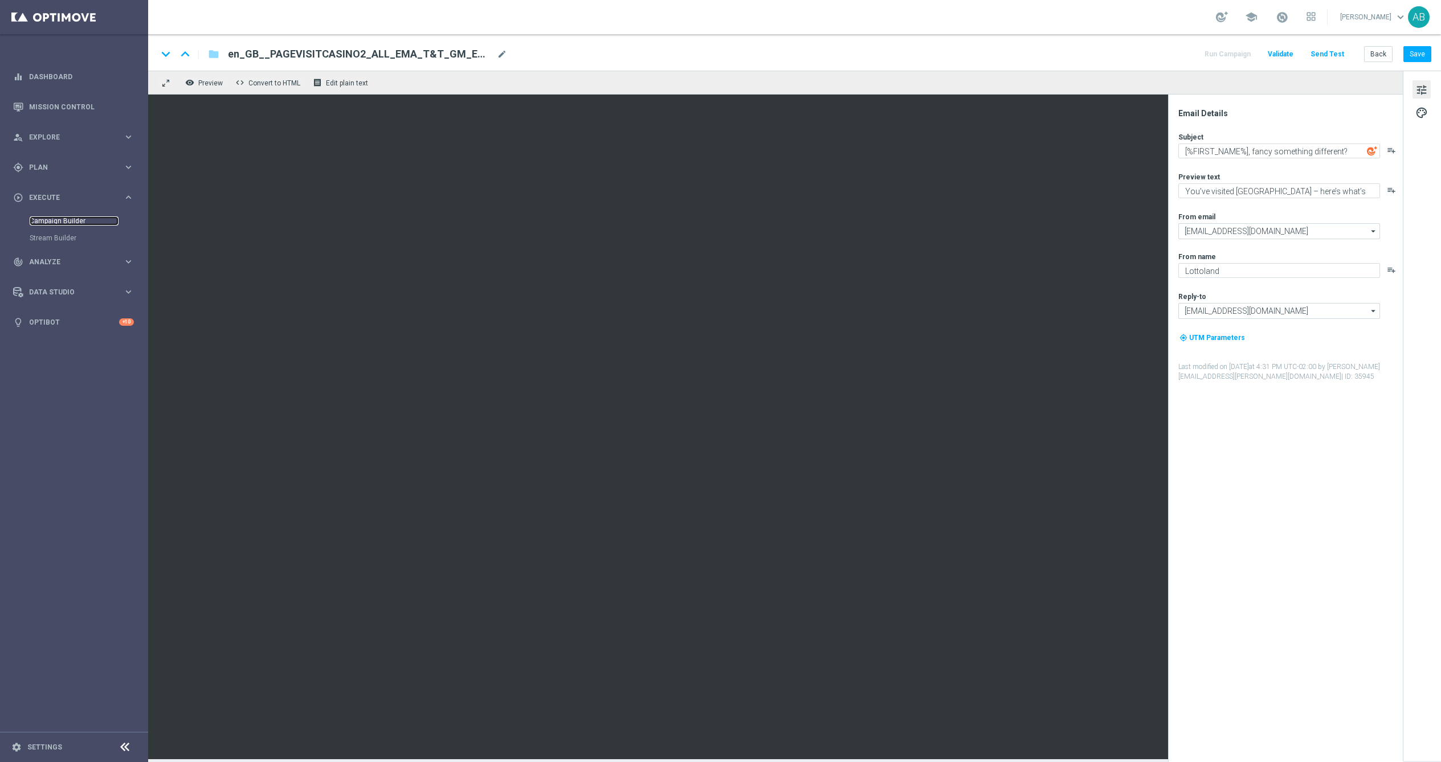
click at [55, 223] on link "Campaign Builder" at bounding box center [74, 221] width 89 height 9
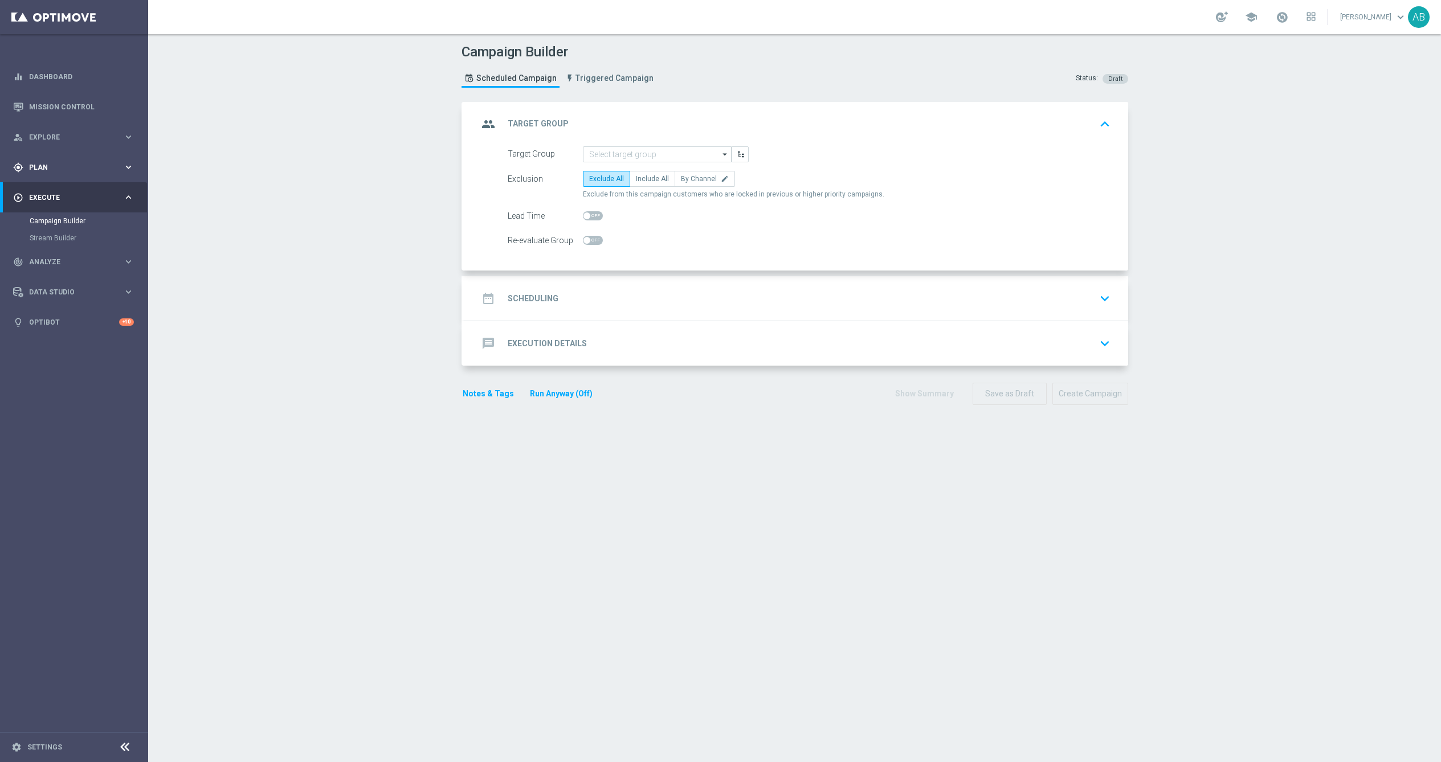
click at [64, 164] on span "Plan" at bounding box center [76, 167] width 94 height 7
click at [51, 225] on span "Templates" at bounding box center [70, 225] width 81 height 7
click at [51, 244] on link "Optimail" at bounding box center [76, 242] width 83 height 9
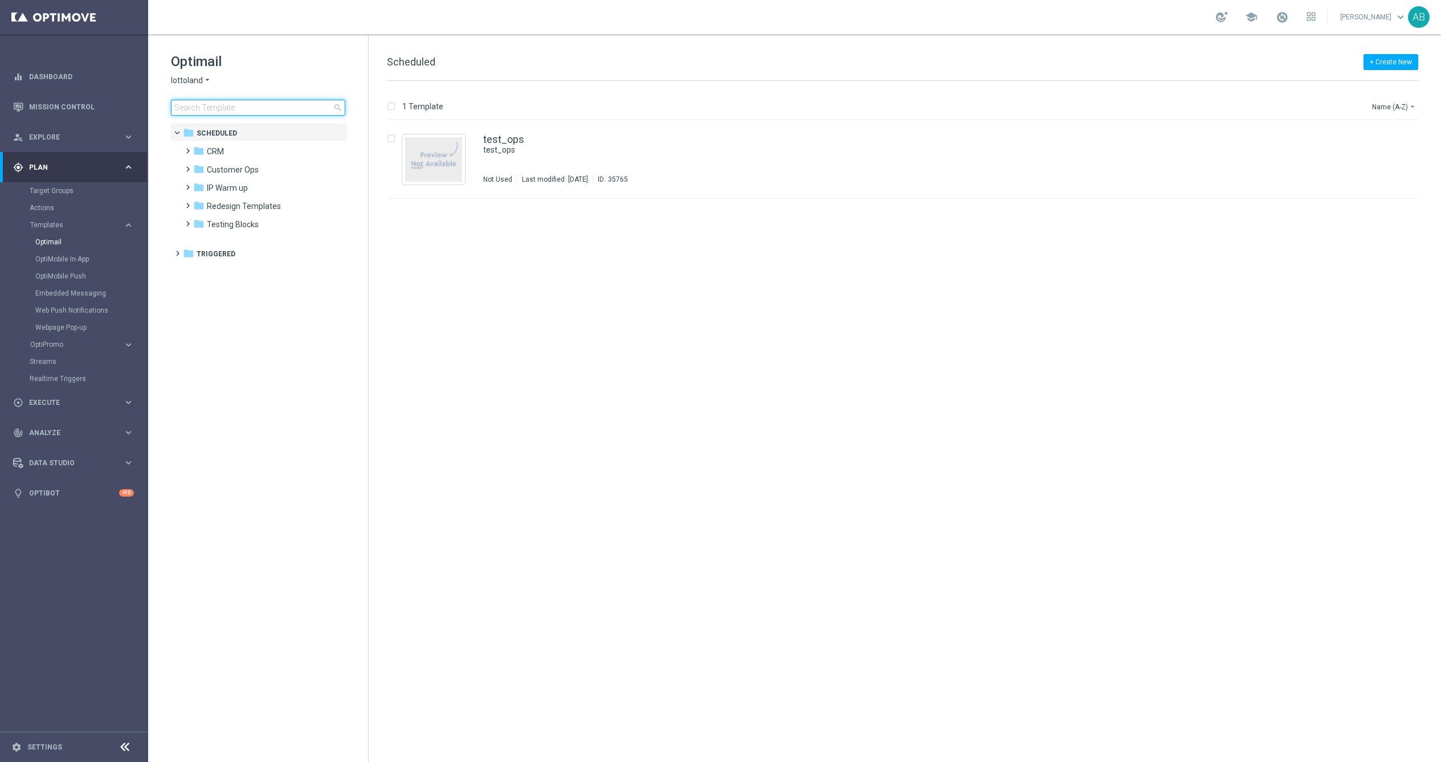
click at [232, 108] on input at bounding box center [258, 108] width 174 height 16
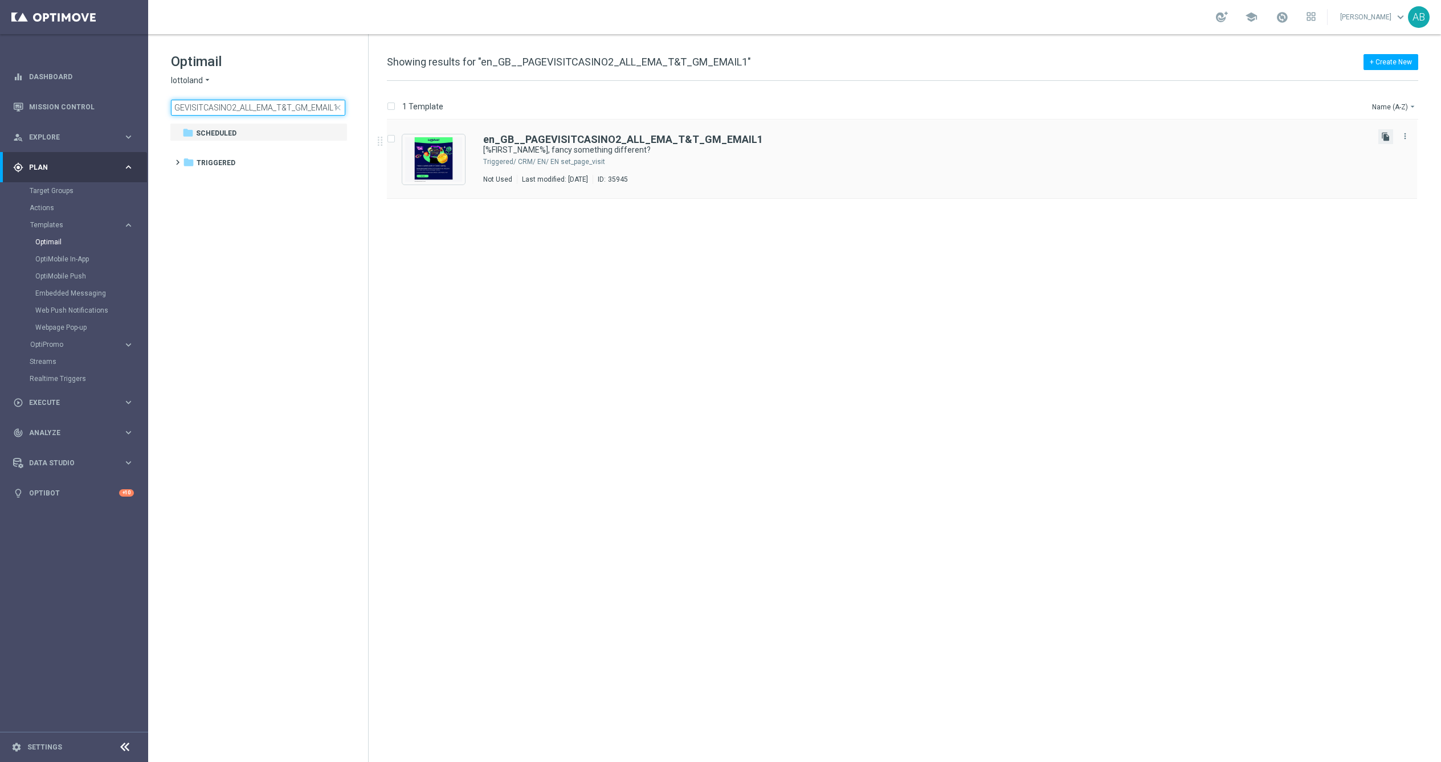
type input "en_GB__PAGEVISITCASINO2_ALL_EMA_T&T_GM_EMAIL1"
click at [1388, 137] on icon "file_copy" at bounding box center [1385, 136] width 9 height 9
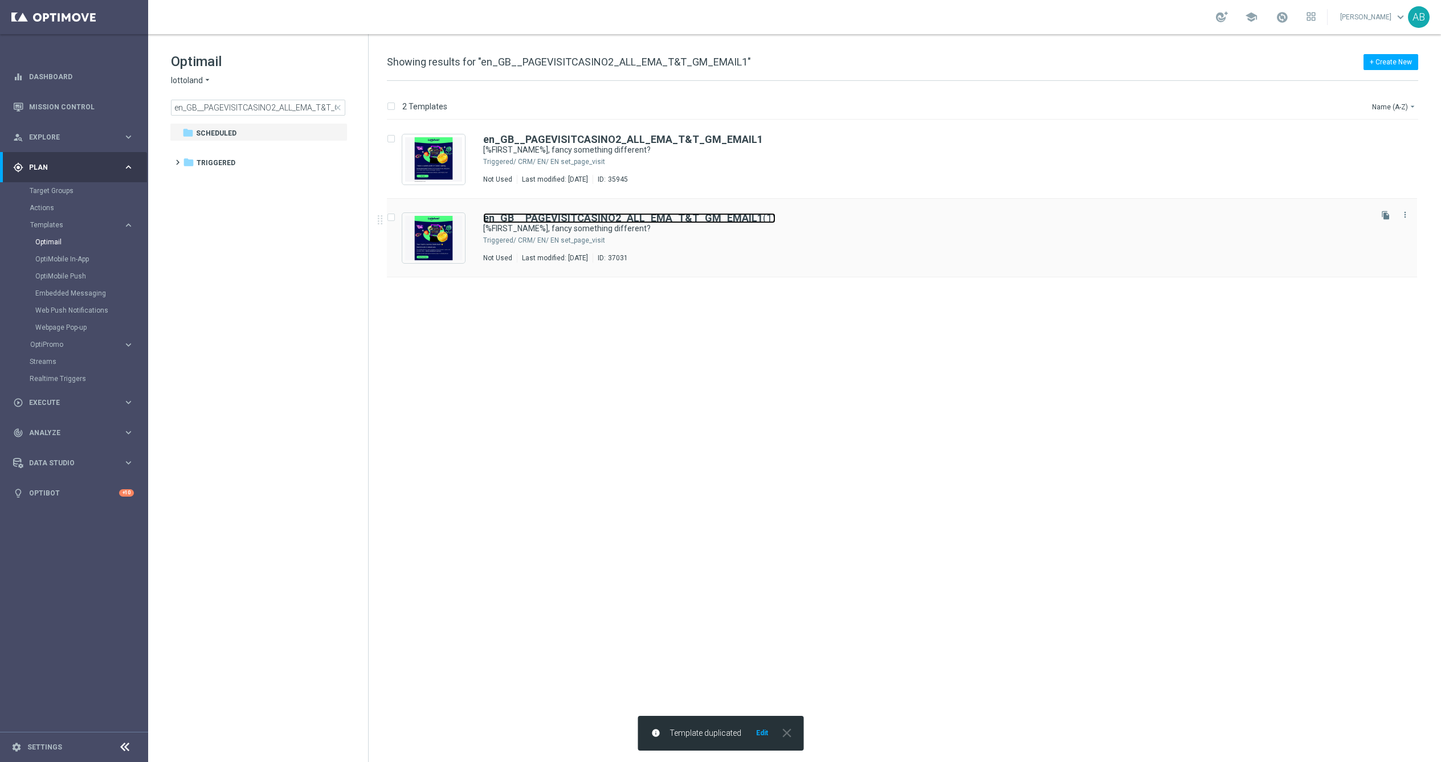
click at [615, 215] on b "en_GB__PAGEVISITCASINO2_ALL_EMA_T&T_GM_EMAIL1" at bounding box center [623, 218] width 280 height 12
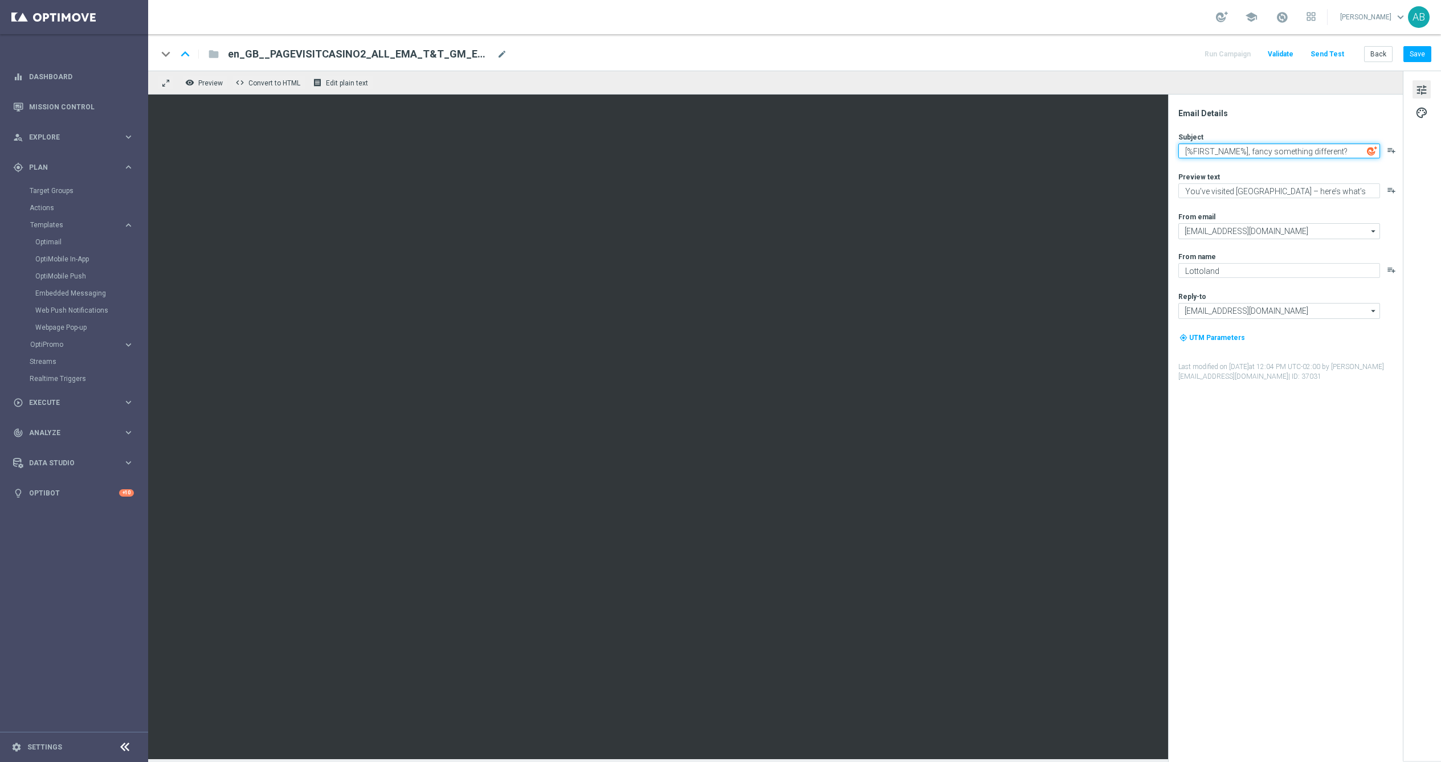
drag, startPoint x: 1356, startPoint y: 153, endPoint x: 1250, endPoint y: 154, distance: 106.0
click at [1250, 154] on textarea "[%FIRST_NAME%], fancy something different?" at bounding box center [1279, 151] width 202 height 15
click at [1340, 152] on textarea "[%FIRST_NAME%], fancy something different?" at bounding box center [1279, 151] width 202 height 15
click at [1350, 152] on textarea "[%FIRST_NAME%], fancy something different?" at bounding box center [1279, 151] width 202 height 15
paste textarea "Welcome to Lottoland Casino 🎰"
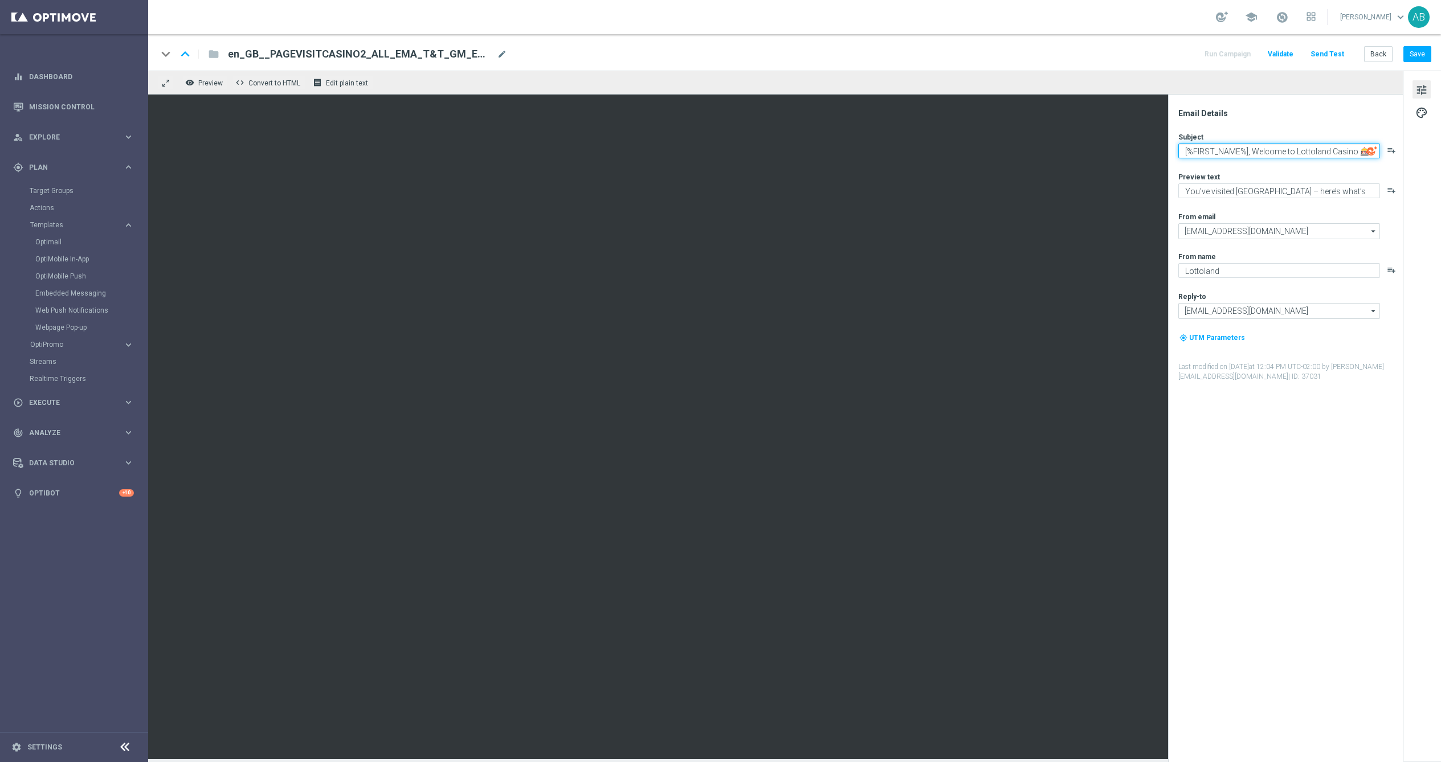
click at [1255, 151] on textarea "[%FIRST_NAME%], Welcome to Lottoland Casino 🎰" at bounding box center [1279, 151] width 202 height 15
click at [1336, 156] on textarea "[%FIRST_NAME%], elcome to Lottoland Casino 🎰" at bounding box center [1279, 151] width 202 height 15
click at [1262, 151] on textarea "[%FIRST_NAME%], elcome to Lottoland Casino 🎰" at bounding box center [1279, 151] width 202 height 15
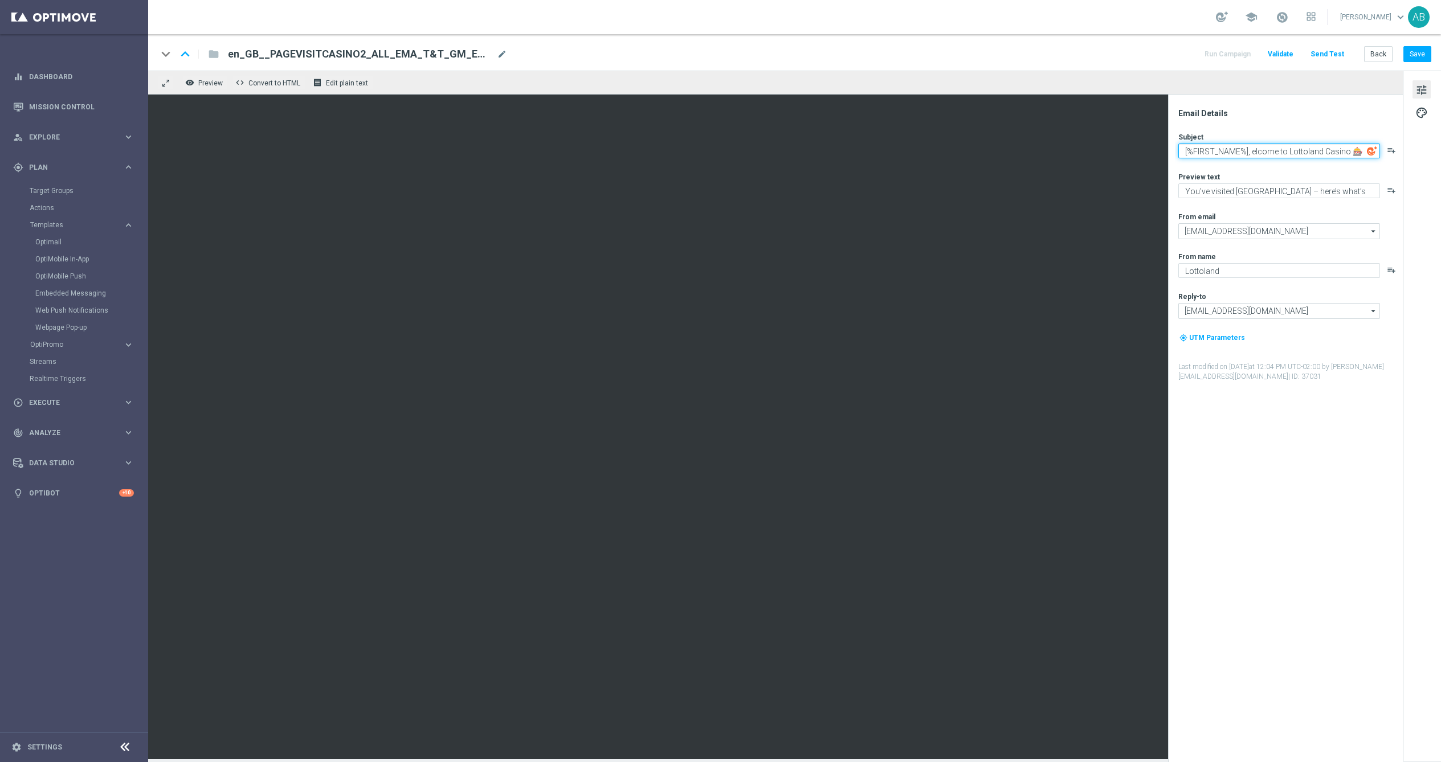
drag, startPoint x: 1359, startPoint y: 155, endPoint x: 1262, endPoint y: 153, distance: 97.5
click at [1262, 153] on textarea "[%FIRST_NAME%], elcome to Lottoland Casino 🎰" at bounding box center [1279, 151] width 202 height 15
click at [1184, 149] on textarea "[%FIRST_NAME%]" at bounding box center [1279, 151] width 202 height 15
paste textarea "Welcome to Lottoland Casino 🎰"
type textarea "Welcome to Lottoland Casino 🎰, [%FIRST_NAME%]"
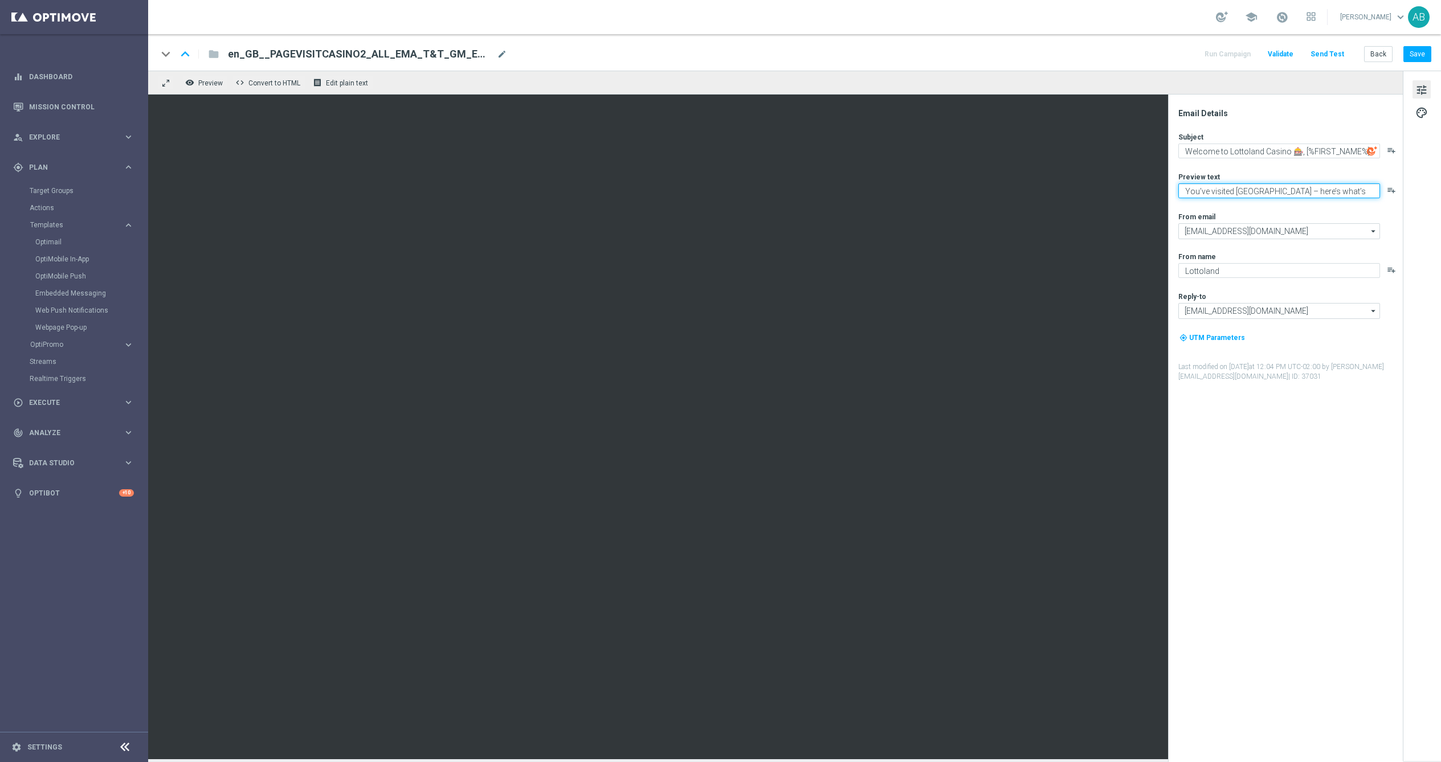
click at [1263, 193] on textarea "You’ve visited Casino – here’s what’s inside." at bounding box center [1279, 190] width 202 height 15
paste textarea "Slots, jackpots, live dealers & more — your Casino adventure starts today"
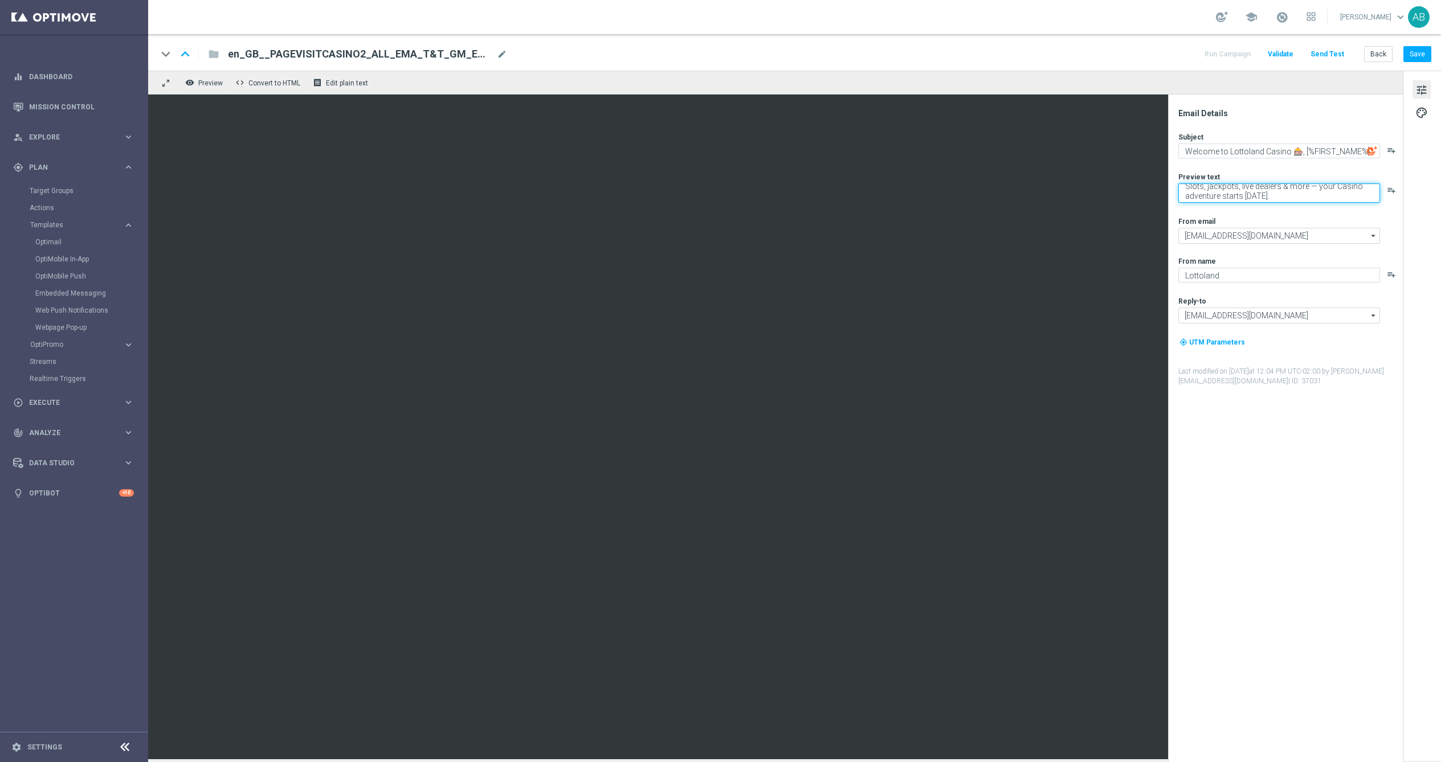
type textarea "Slots, jackpots, live dealers & more — your Casino adventure starts today."
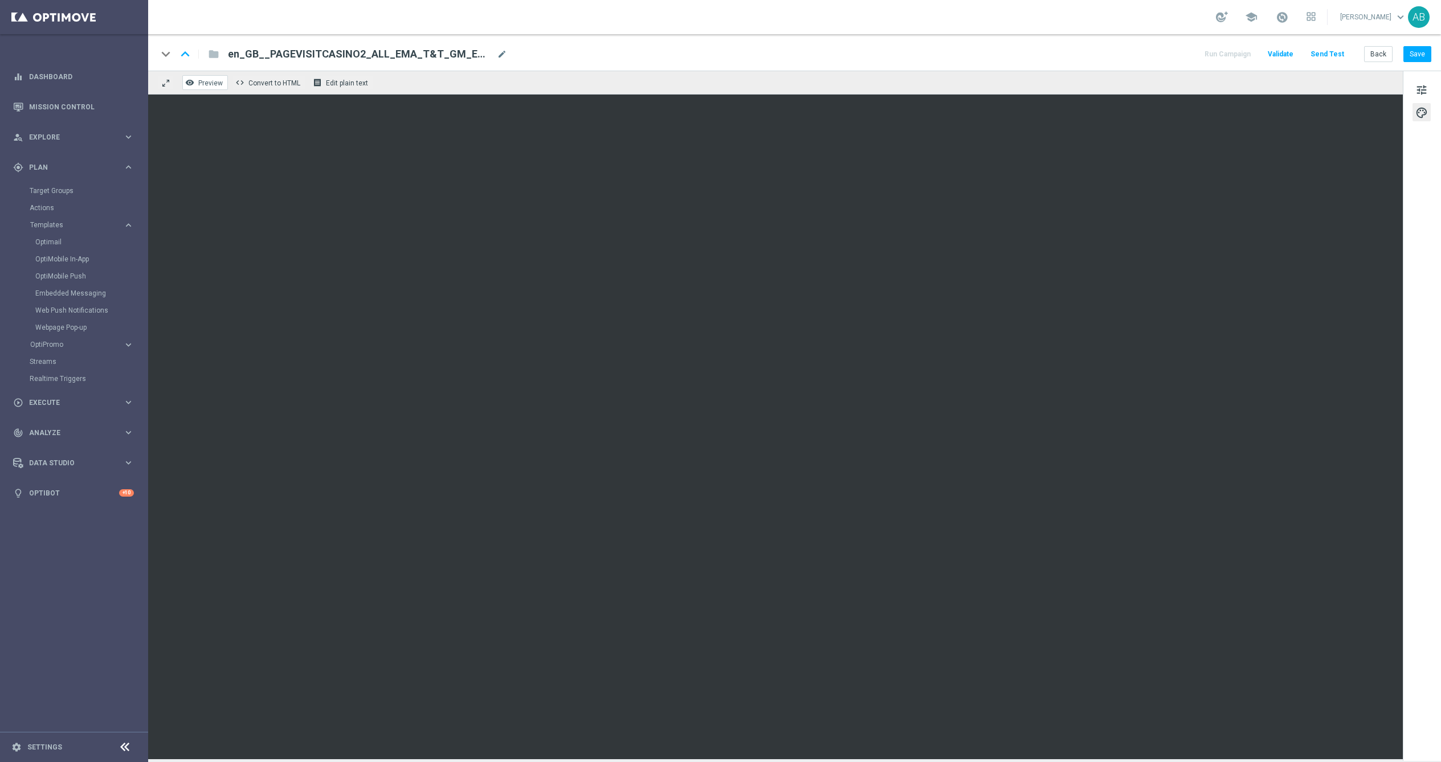
click at [207, 87] on button "remove_red_eye Preview" at bounding box center [205, 82] width 46 height 15
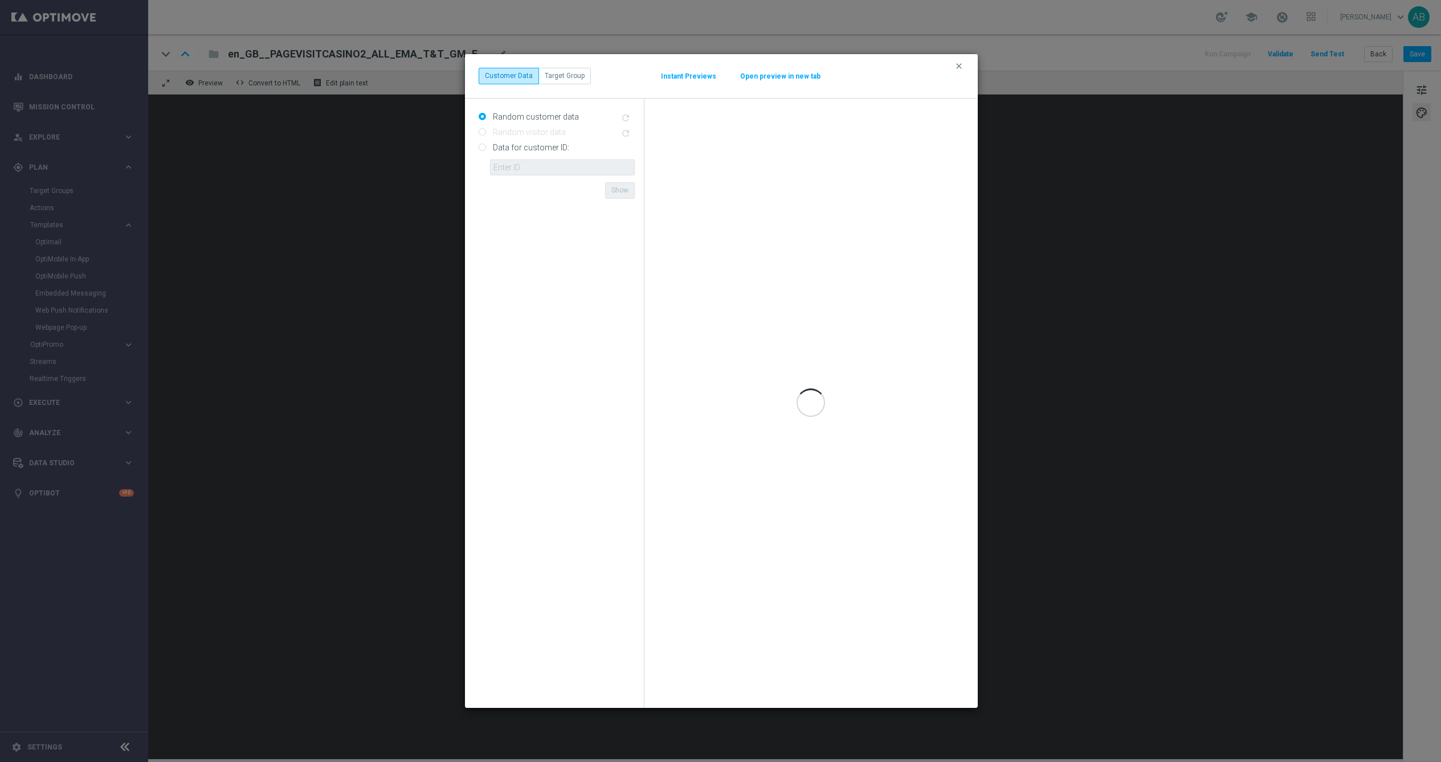
click at [791, 75] on button "Open preview in new tab" at bounding box center [780, 76] width 81 height 9
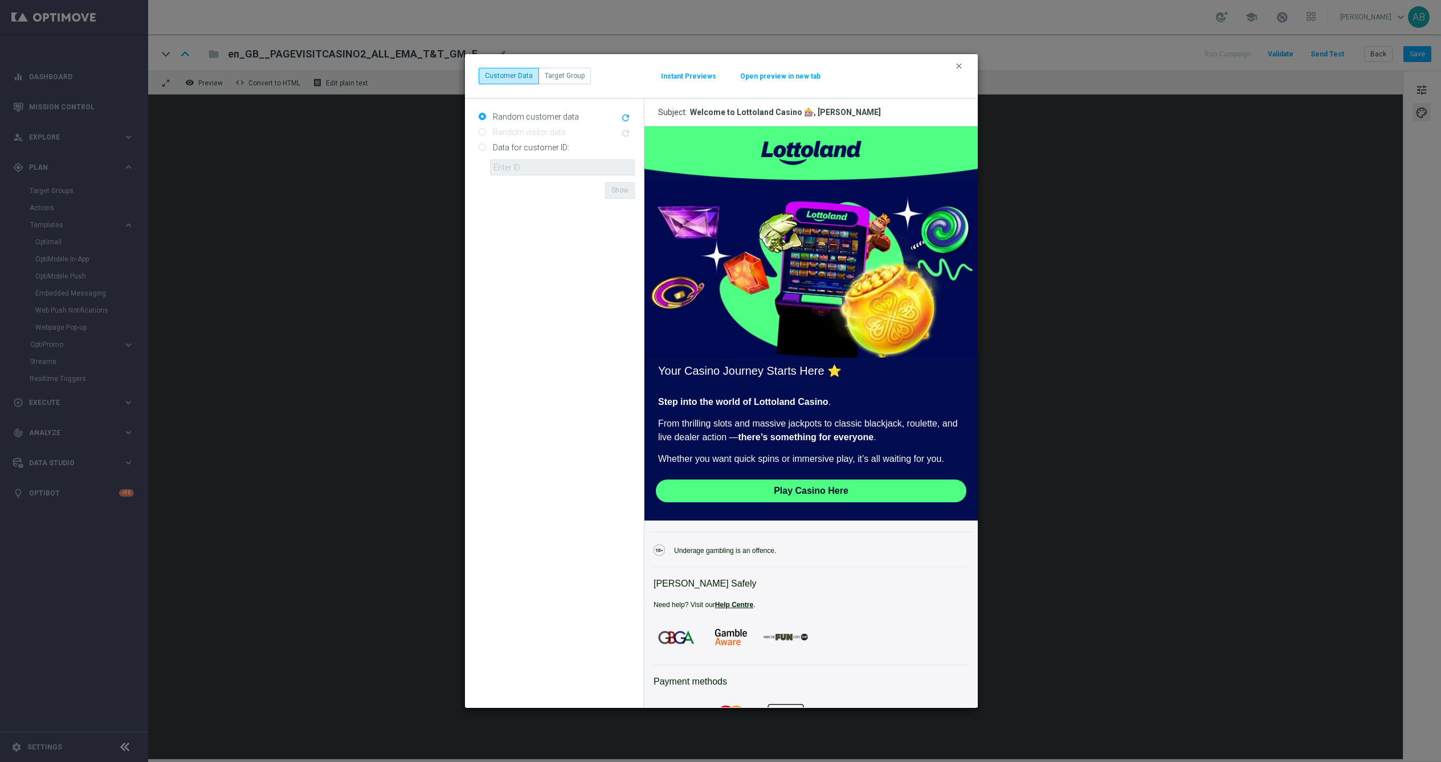
scroll to position [0, 0]
click at [961, 64] on icon "clear" at bounding box center [958, 66] width 9 height 9
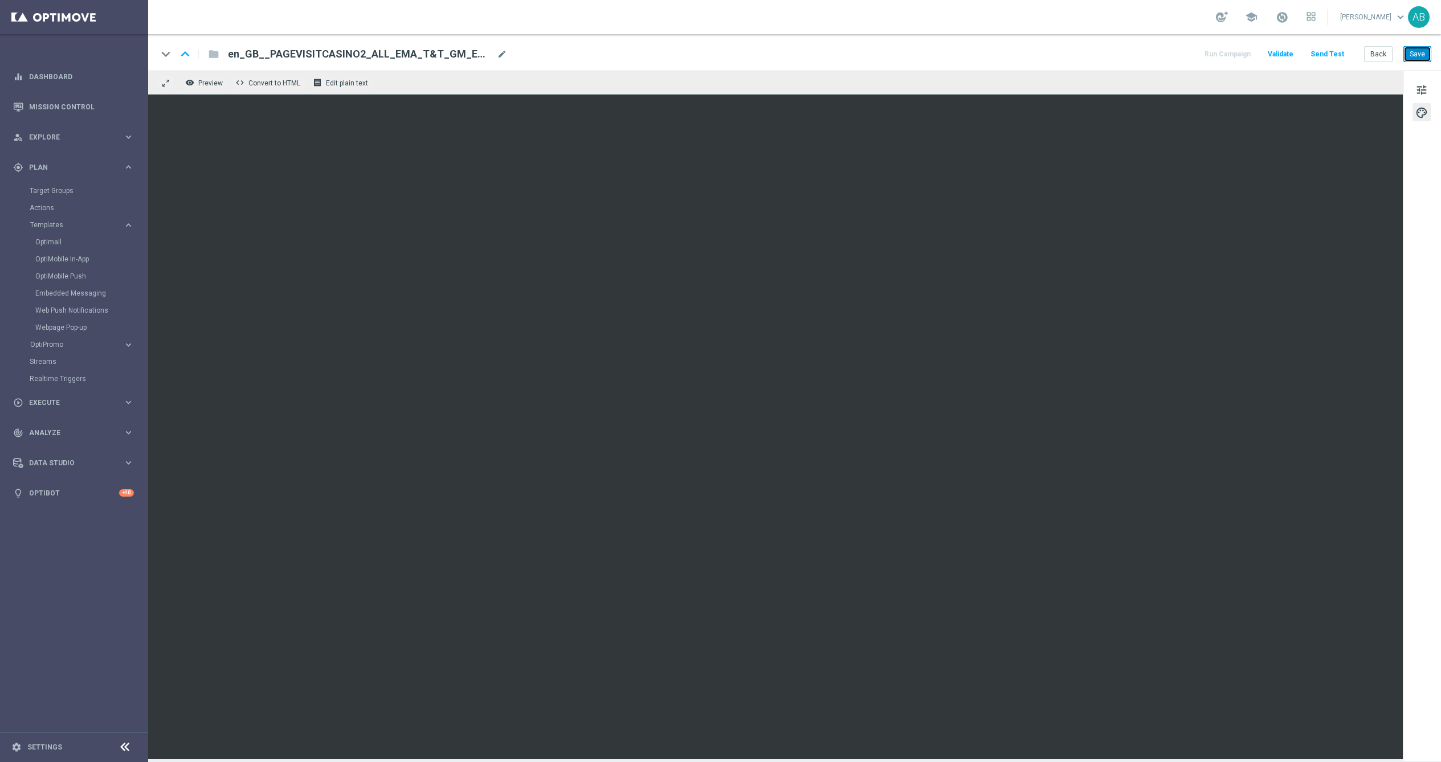
click at [1415, 52] on button "Save" at bounding box center [1417, 54] width 28 height 16
click at [210, 80] on span "Preview" at bounding box center [210, 83] width 25 height 8
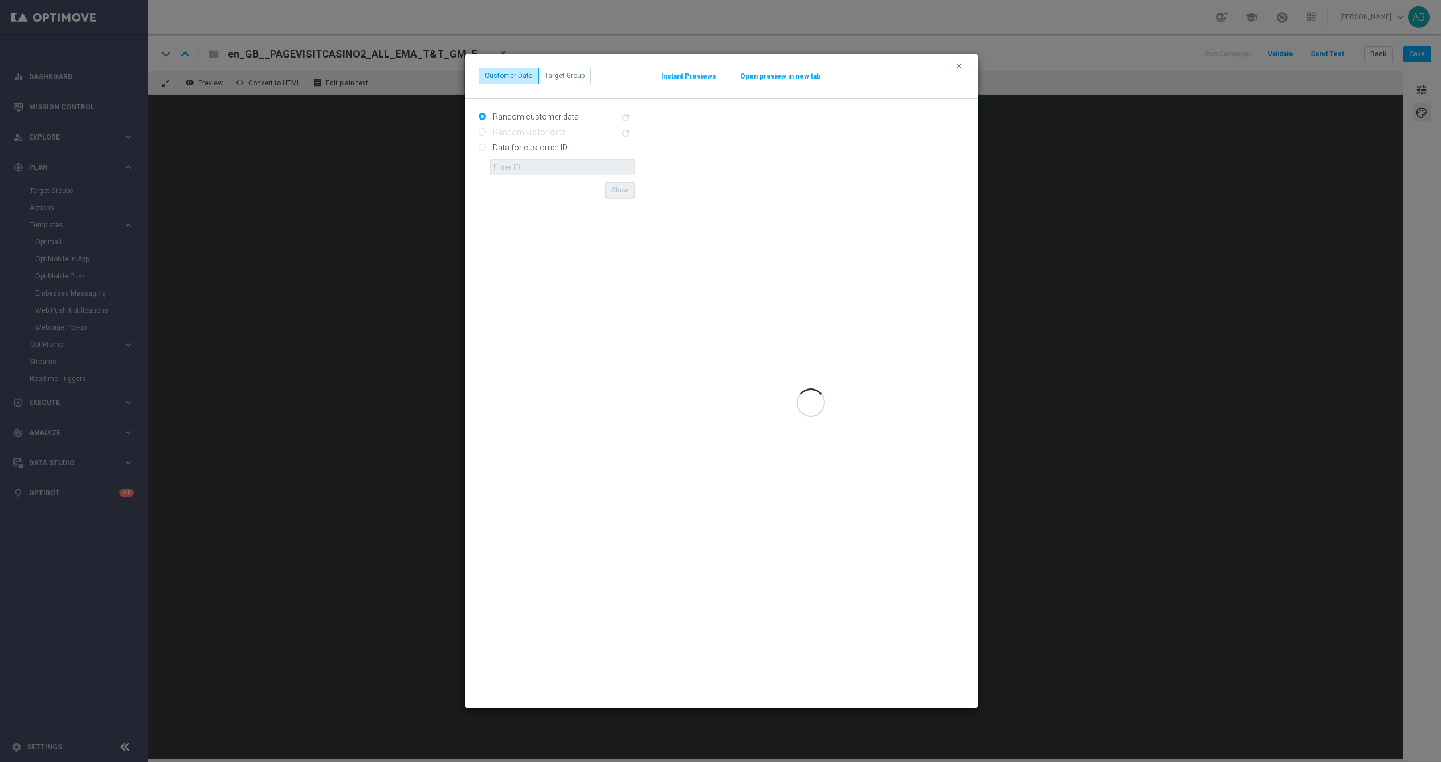
click at [782, 79] on button "Open preview in new tab" at bounding box center [780, 76] width 81 height 9
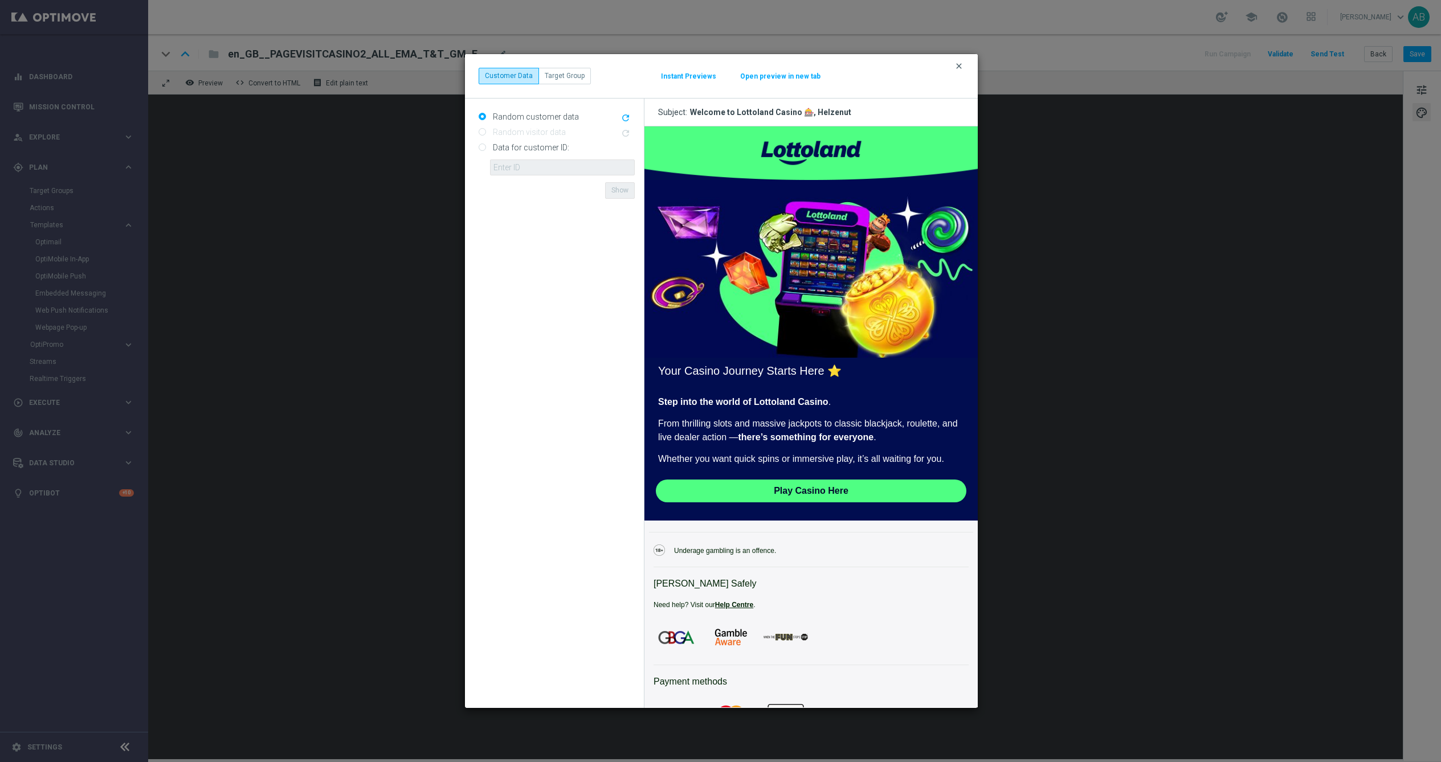
click at [961, 64] on icon "clear" at bounding box center [958, 66] width 9 height 9
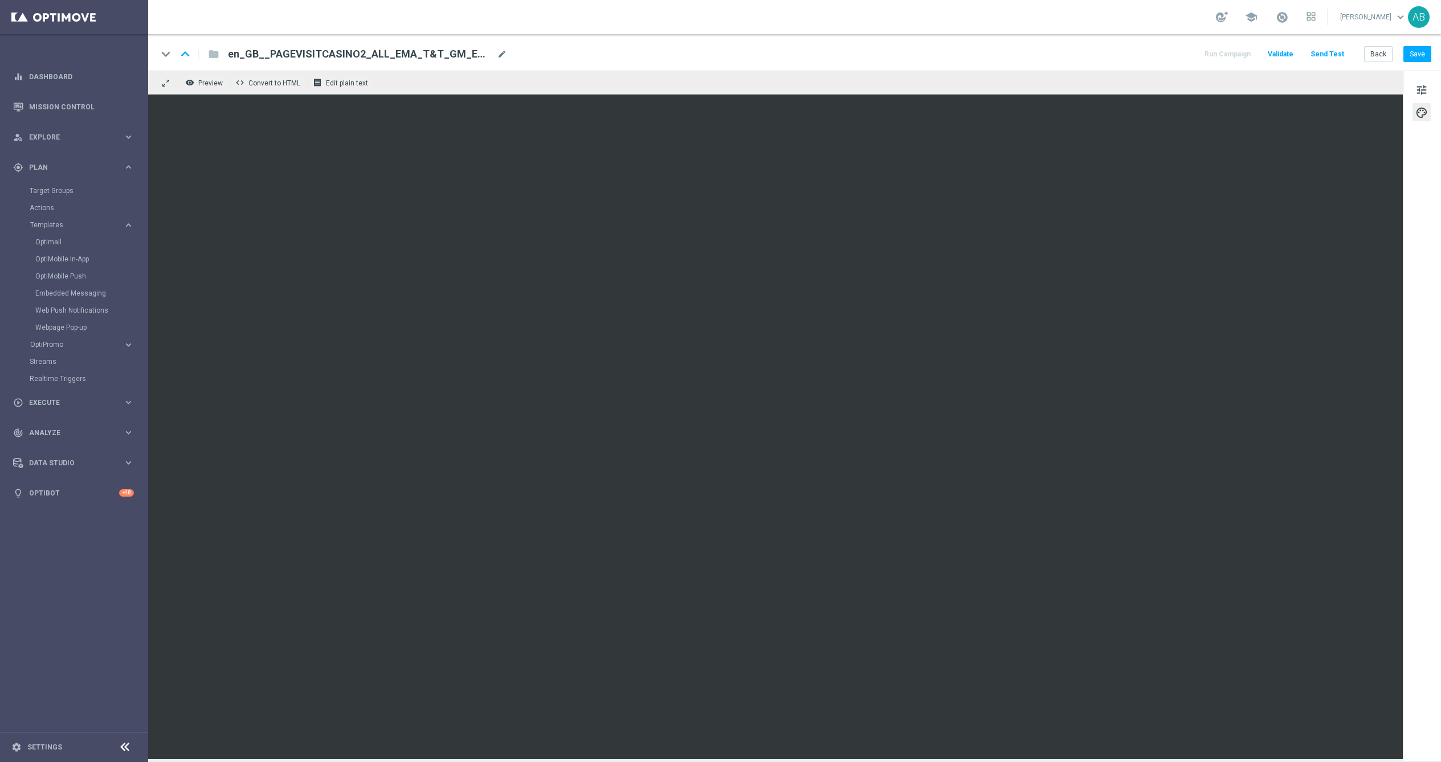
click at [415, 45] on div "keyboard_arrow_down keyboard_arrow_up folder en_GB__PAGEVISITCASINO2_ALL_EMA_T&…" at bounding box center [794, 52] width 1293 height 36
copy div "en_GB__PAGEVISITCASINO2_ALL_EMA_T&T_GM_EMAIL1(1) mode_edit"
click at [1370, 58] on button "Back" at bounding box center [1378, 54] width 28 height 16
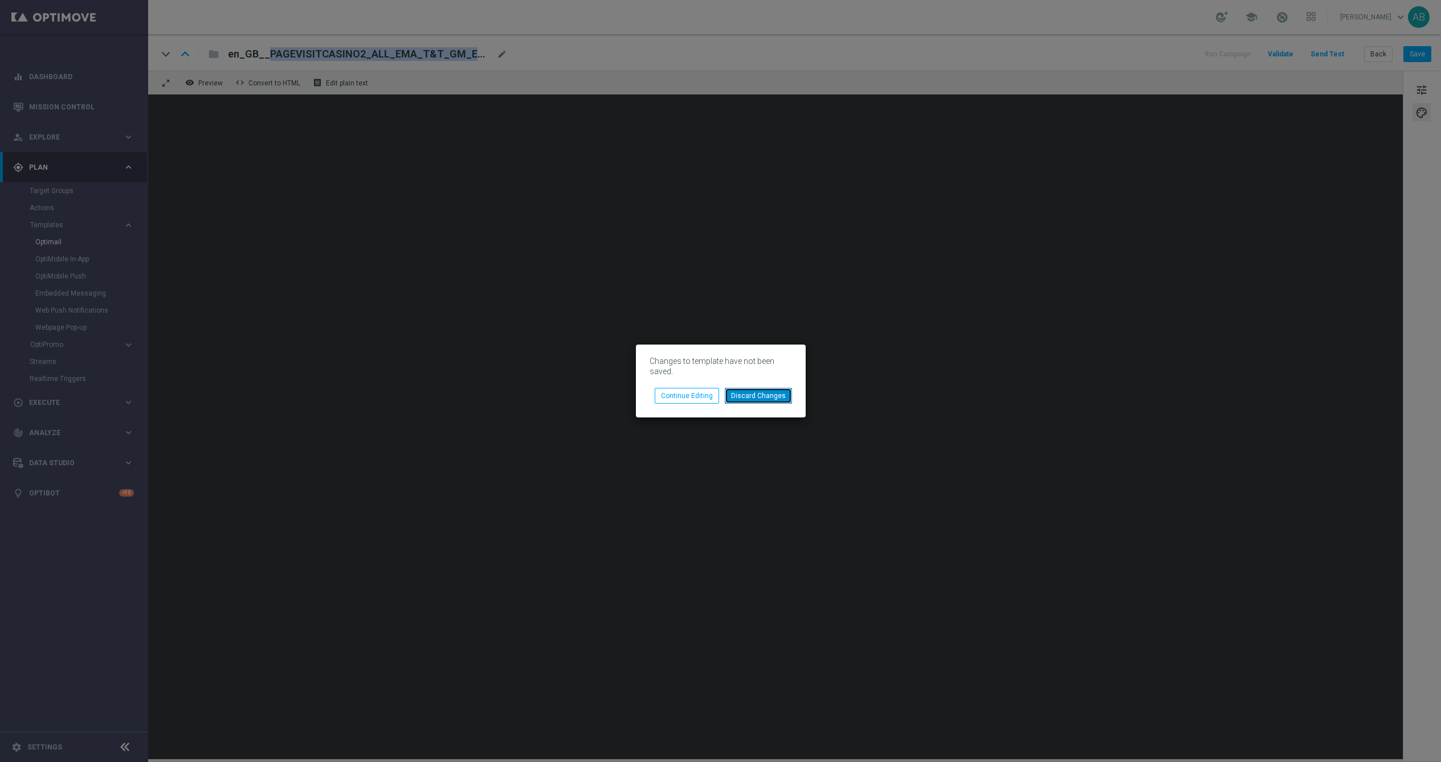
click at [760, 396] on button "Discard Changes" at bounding box center [758, 396] width 67 height 16
